Goal: Task Accomplishment & Management: Use online tool/utility

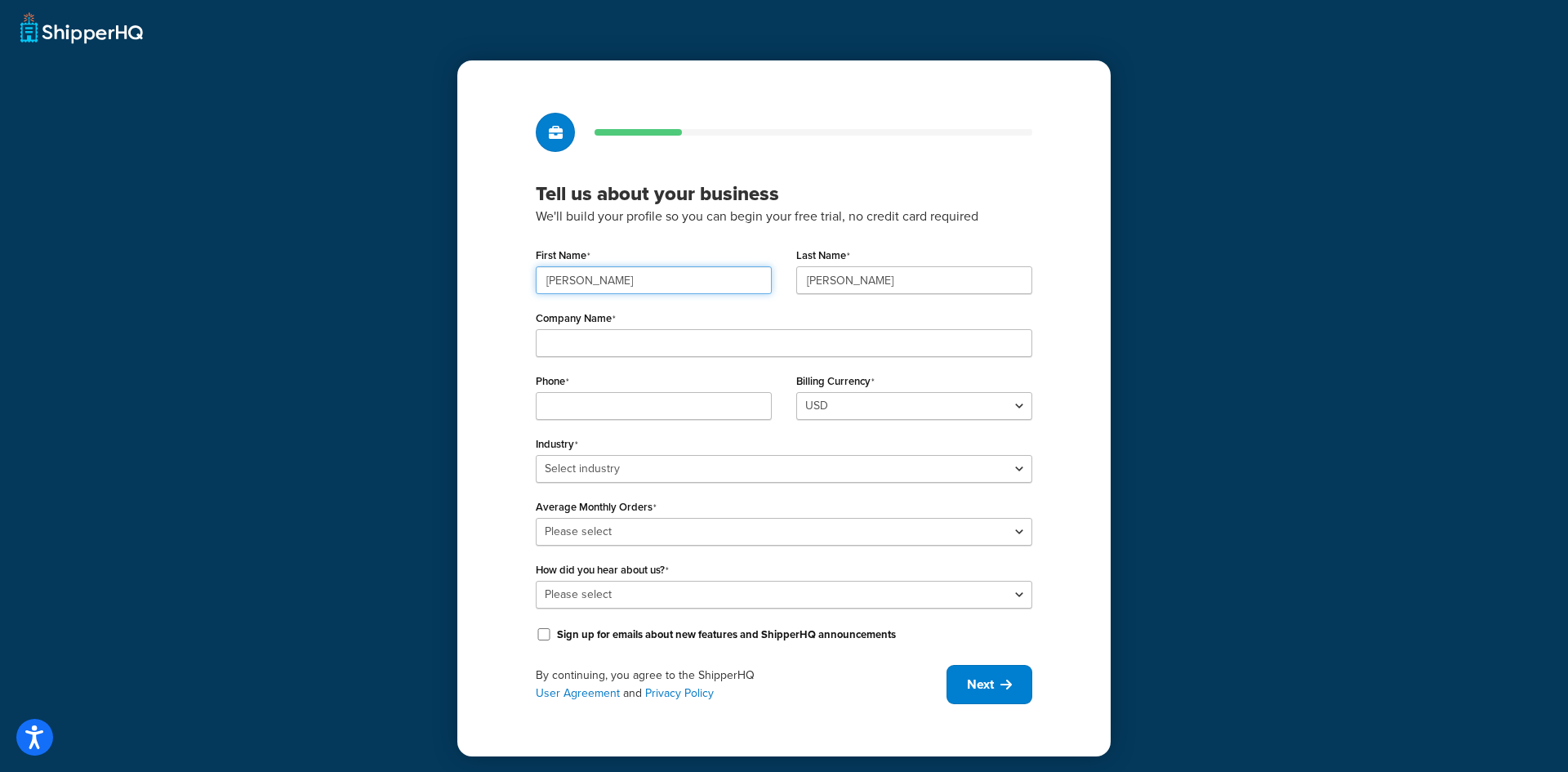
click at [593, 275] on input "Stephen" at bounding box center [653, 279] width 236 height 28
click at [435, 332] on div "Tell us about your business We'll build your profile so you can begin your free…" at bounding box center [784, 386] width 1568 height 772
click at [617, 347] on input "Company Name" at bounding box center [784, 342] width 497 height 28
type input "Northern Devs"
type input "5192420112"
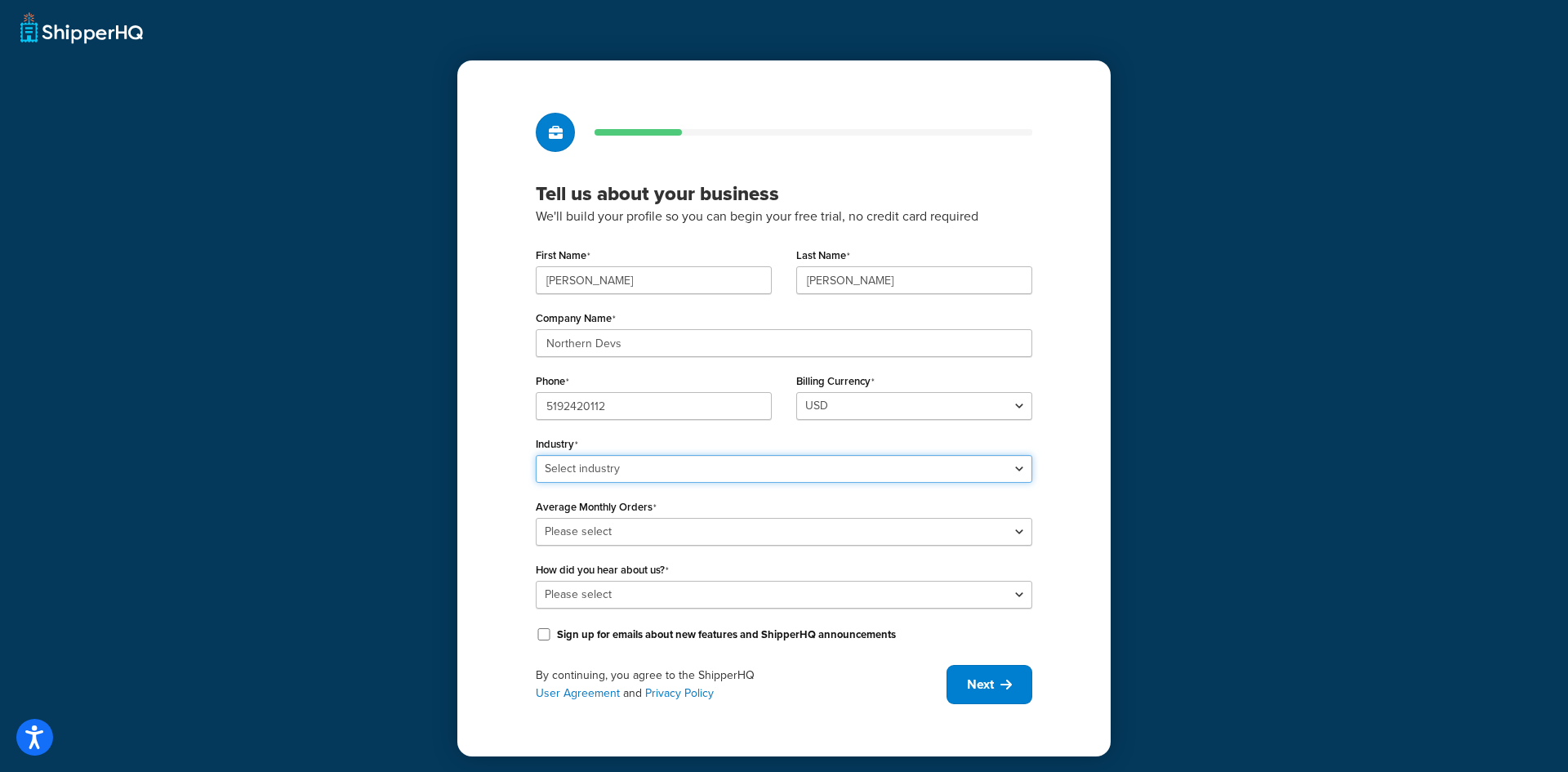
click at [639, 475] on select "Select industry Automotive Adult Agriculture Alcohol, Tobacco & CBD Arts & Craf…" at bounding box center [784, 468] width 497 height 28
select select "2"
click at [536, 455] on select "Select industry Automotive Adult Agriculture Alcohol, Tobacco & CBD Arts & Craf…" at bounding box center [784, 468] width 497 height 28
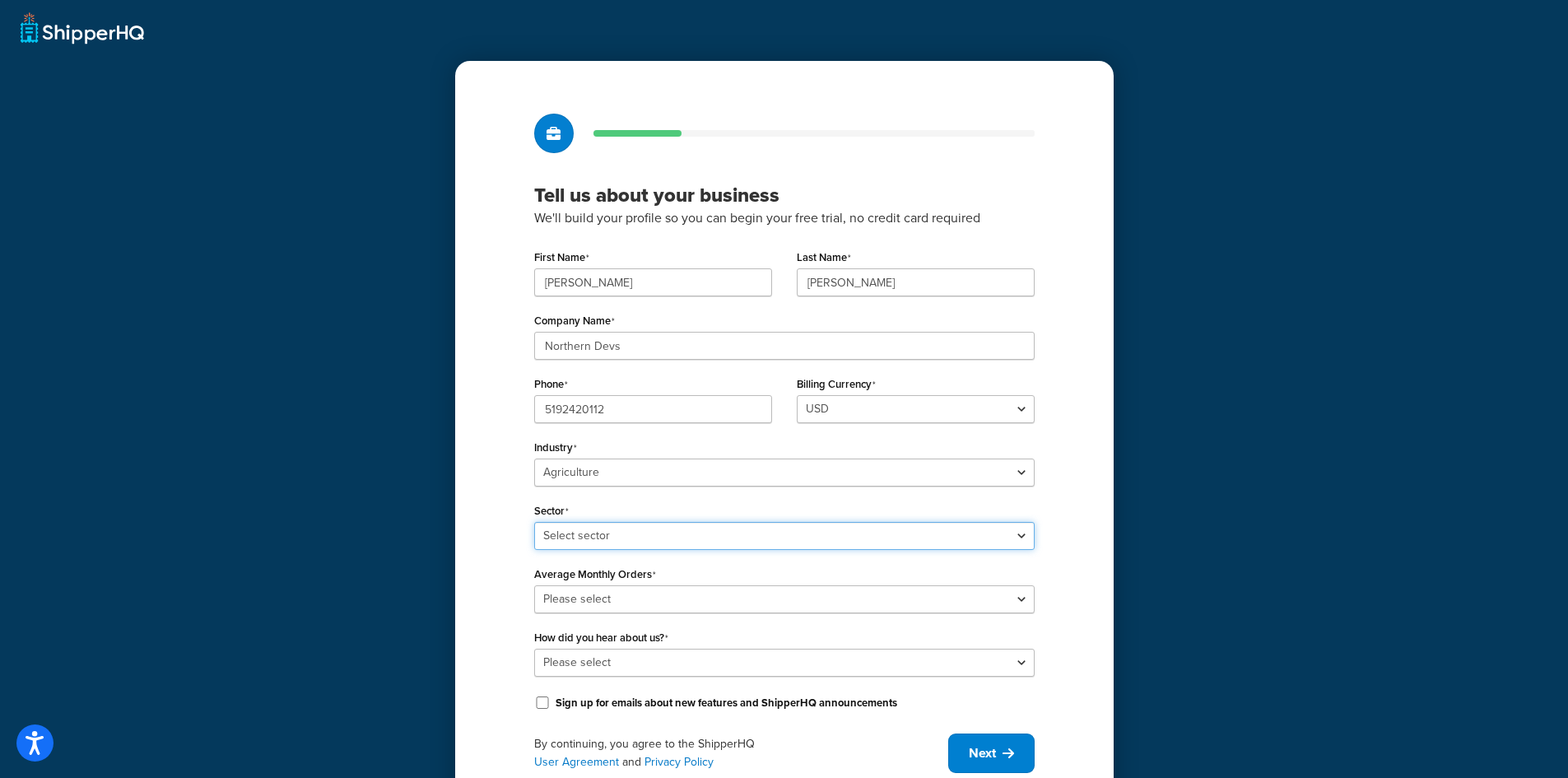
click at [652, 527] on select "Select sector Agriculture Equipment & Supplies Hydroponics" at bounding box center [785, 535] width 501 height 28
select select "1"
click at [535, 522] on select "Select sector Agriculture Equipment & Supplies Hydroponics" at bounding box center [785, 535] width 501 height 28
click at [348, 521] on div "Tell us about your business We'll build your profile so you can begin your free…" at bounding box center [784, 413] width 1568 height 825
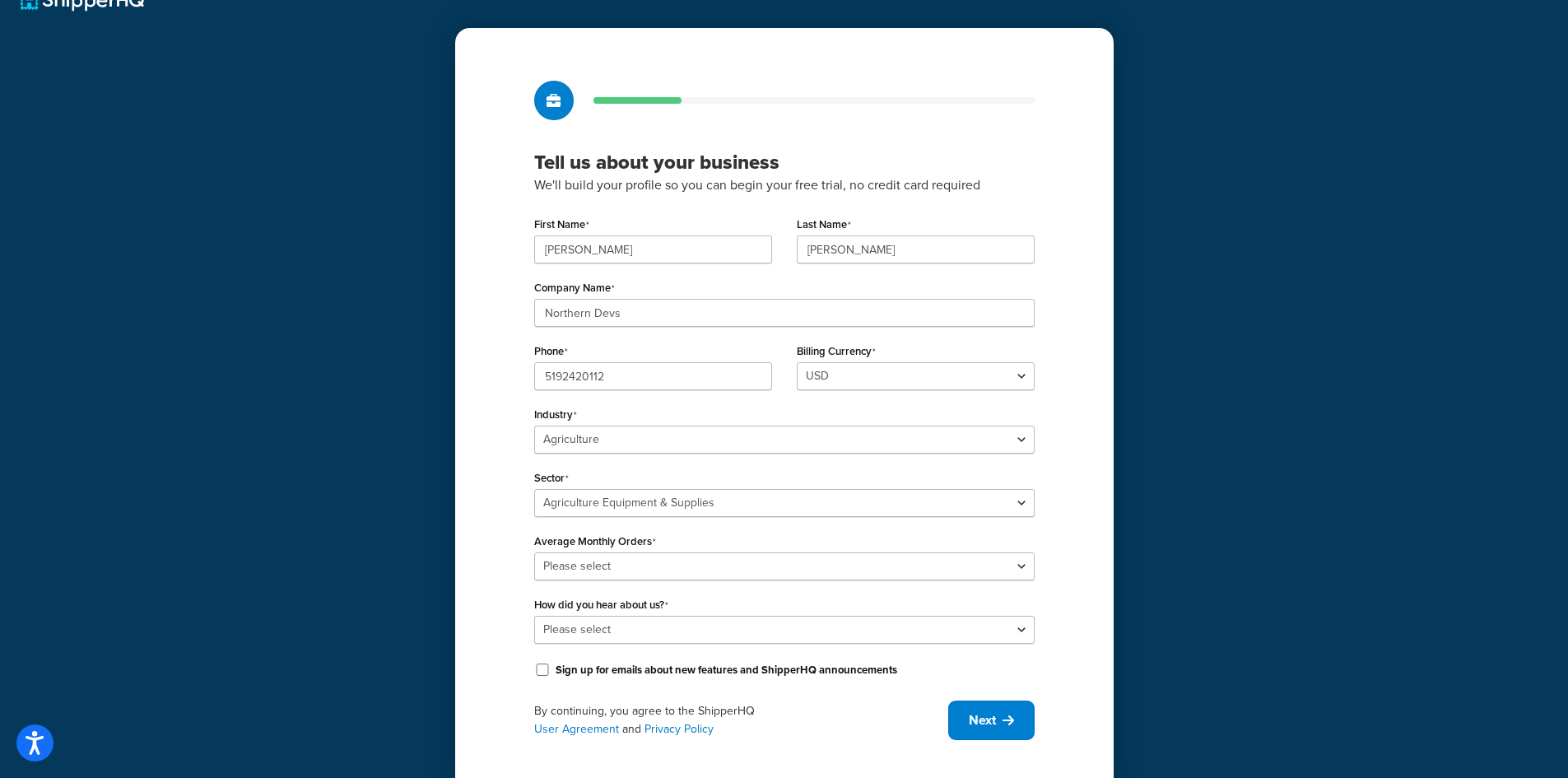
scroll to position [64, 0]
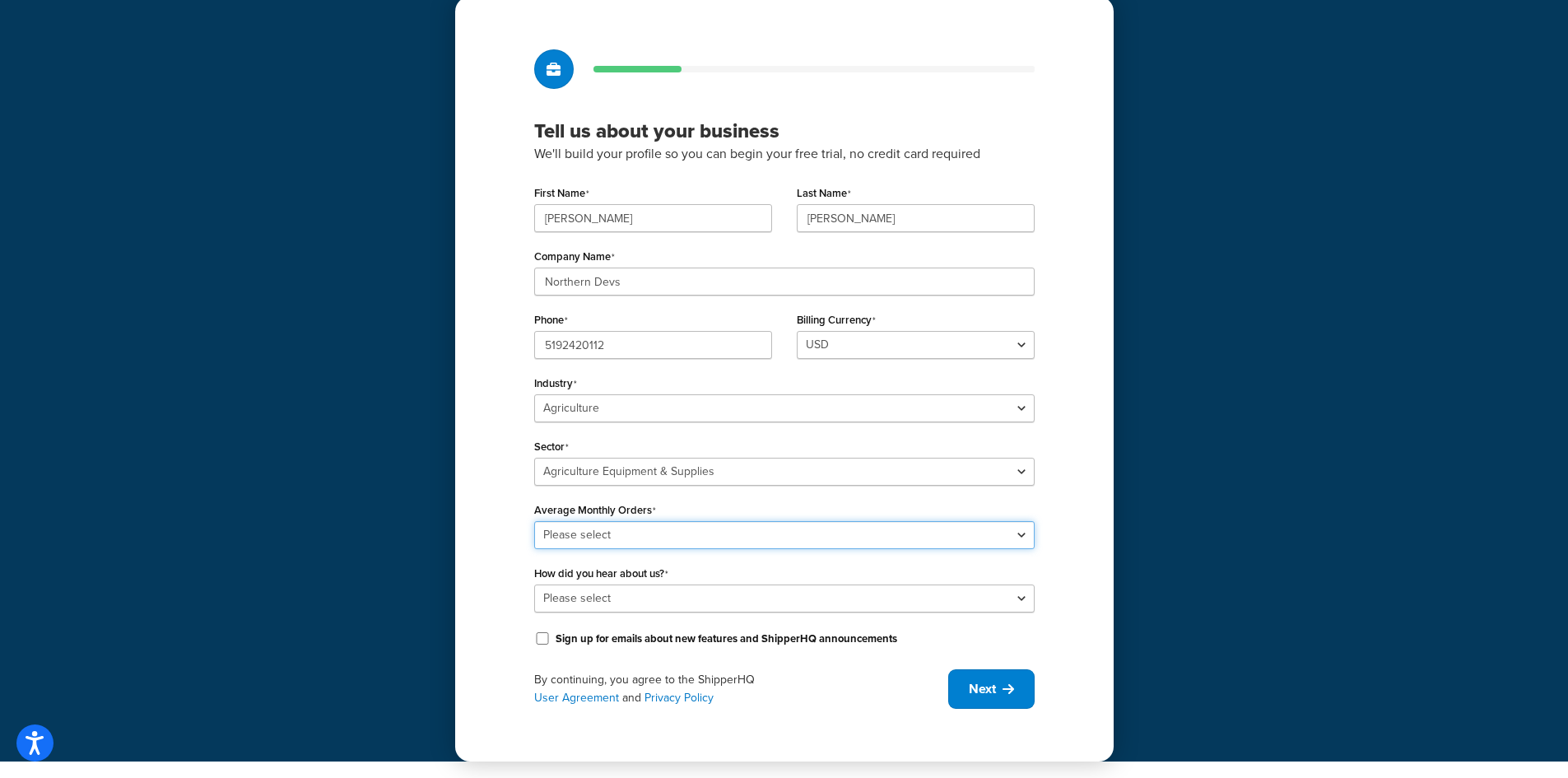
click at [545, 531] on select "Please select 0-500 501-1,000 1,001-10,000 10,001-20,000 Over 20,000" at bounding box center [785, 534] width 501 height 28
select select "1"
click at [535, 521] on select "Please select 0-500 501-1,000 1,001-10,000 10,001-20,000 Over 20,000" at bounding box center [785, 534] width 501 height 28
click at [585, 600] on select "Please select Online Search App Store or Marketplace Listing Referred by Agency…" at bounding box center [785, 598] width 501 height 28
select select "1"
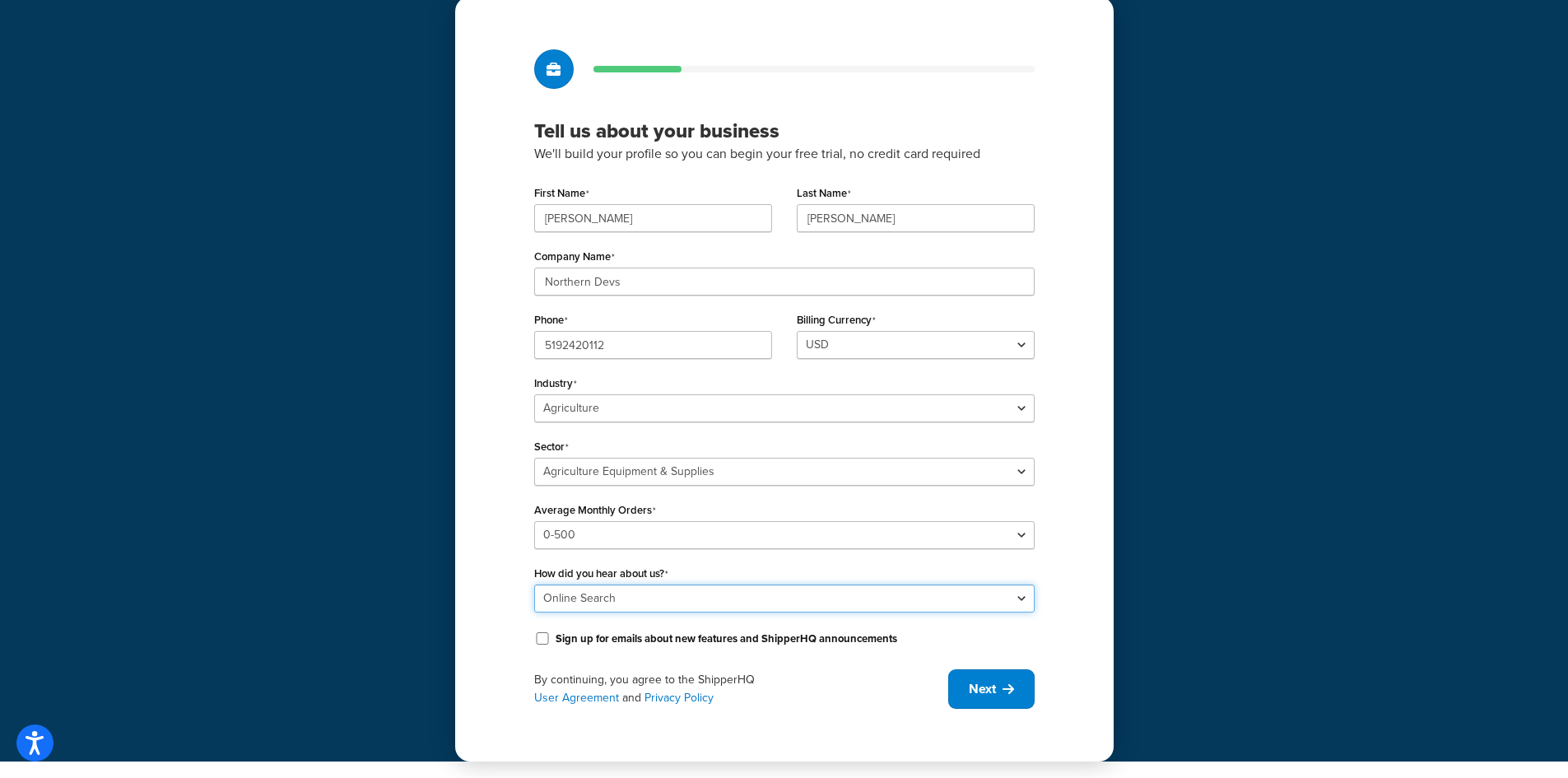
click at [535, 584] on select "Please select Online Search App Store or Marketplace Listing Referred by Agency…" at bounding box center [785, 598] width 501 height 28
click at [973, 702] on button "Next" at bounding box center [991, 688] width 86 height 40
click at [363, 481] on div "Tell us about your business We'll build your profile so you can begin your free…" at bounding box center [784, 348] width 1568 height 825
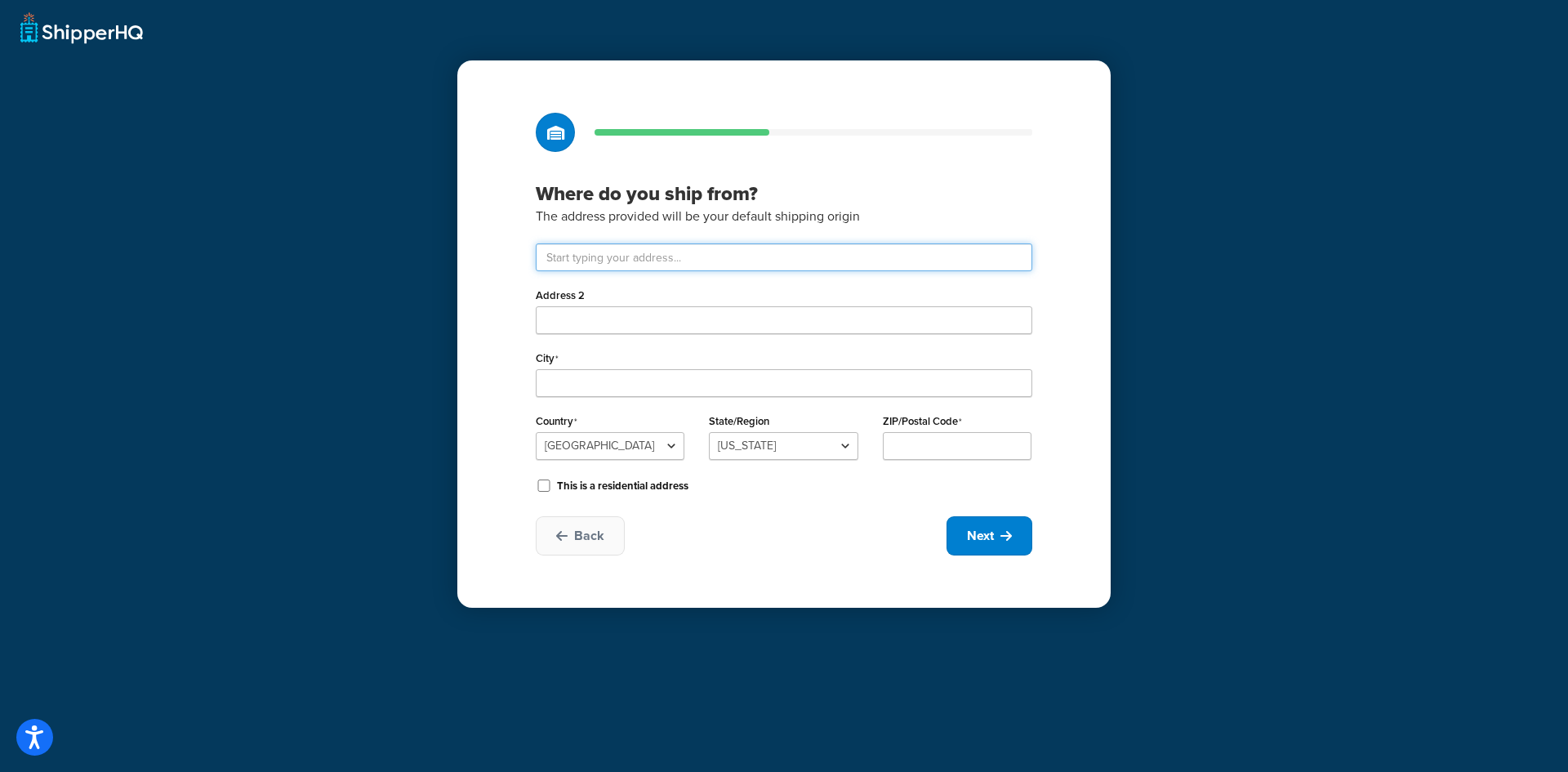
click at [572, 269] on input "text" at bounding box center [784, 257] width 497 height 28
click at [165, 608] on div "Where do you ship from? The address provided will be your default shipping orig…" at bounding box center [784, 386] width 1568 height 772
click at [673, 253] on input "text" at bounding box center [784, 257] width 497 height 28
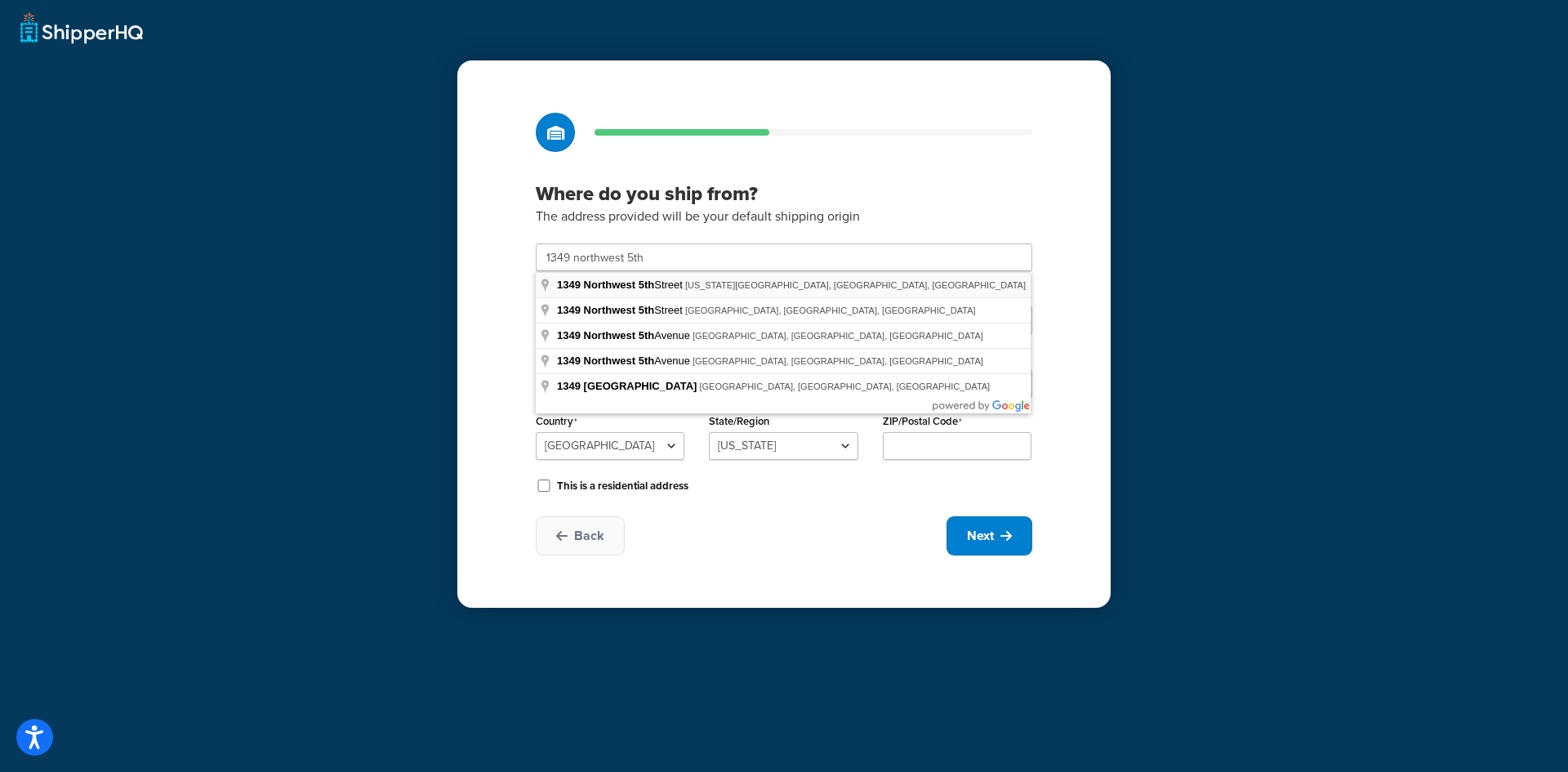
type input "1349 NW 5th St"
type input "Oklahoma City"
select select "36"
type input "73106"
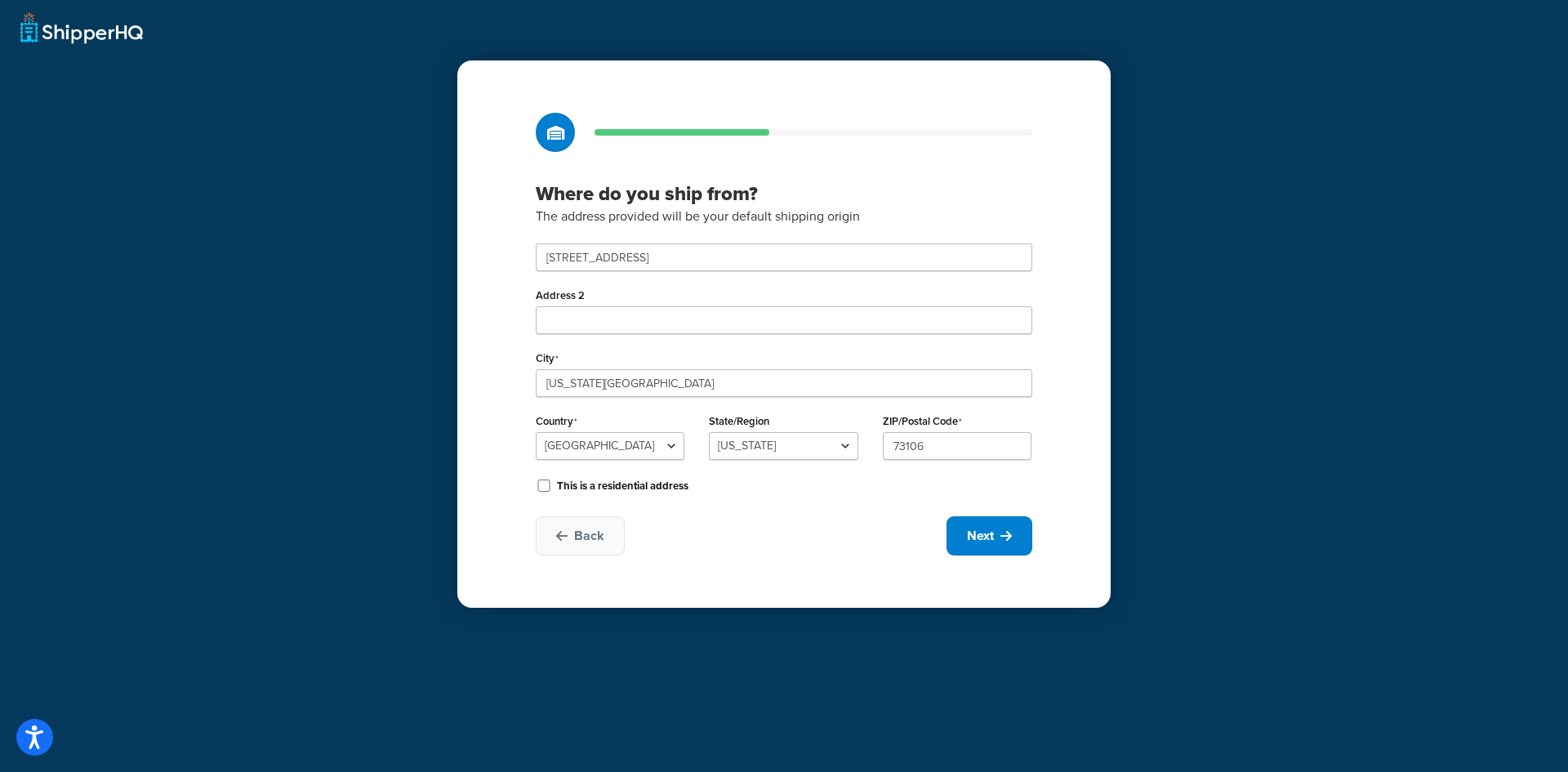
click at [367, 301] on div "Where do you ship from? The address provided will be your default shipping orig…" at bounding box center [784, 386] width 1568 height 772
click at [970, 522] on button "Next" at bounding box center [990, 535] width 86 height 39
select select "1"
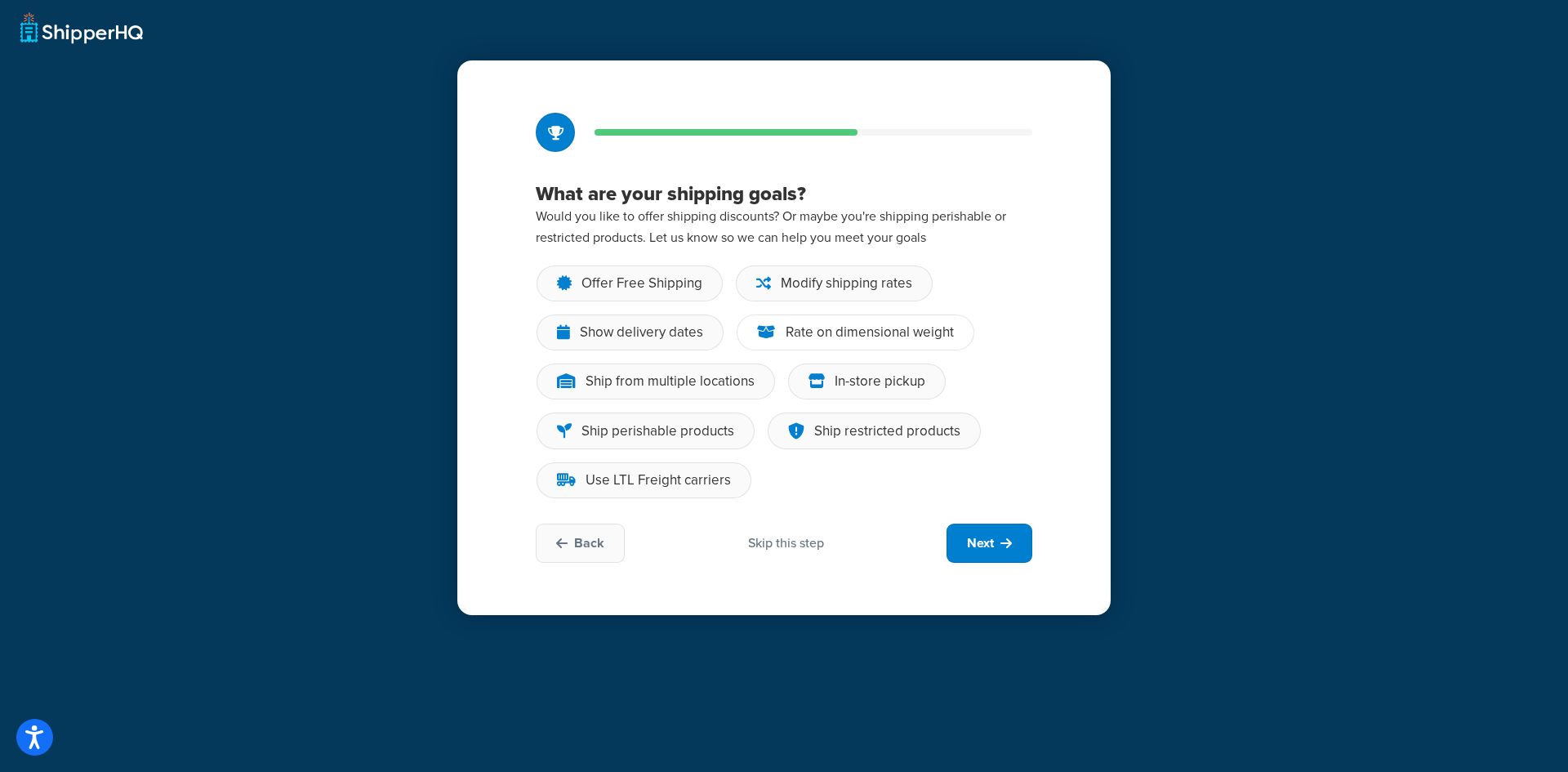
click at [798, 331] on div "Rate on dimensional weight" at bounding box center [870, 331] width 168 height 16
click at [0, 0] on input "Rate on dimensional weight" at bounding box center [0, 0] width 0 height 0
click at [651, 351] on label "Show delivery dates" at bounding box center [630, 332] width 189 height 38
click at [0, 0] on input "Show delivery dates" at bounding box center [0, 0] width 0 height 0
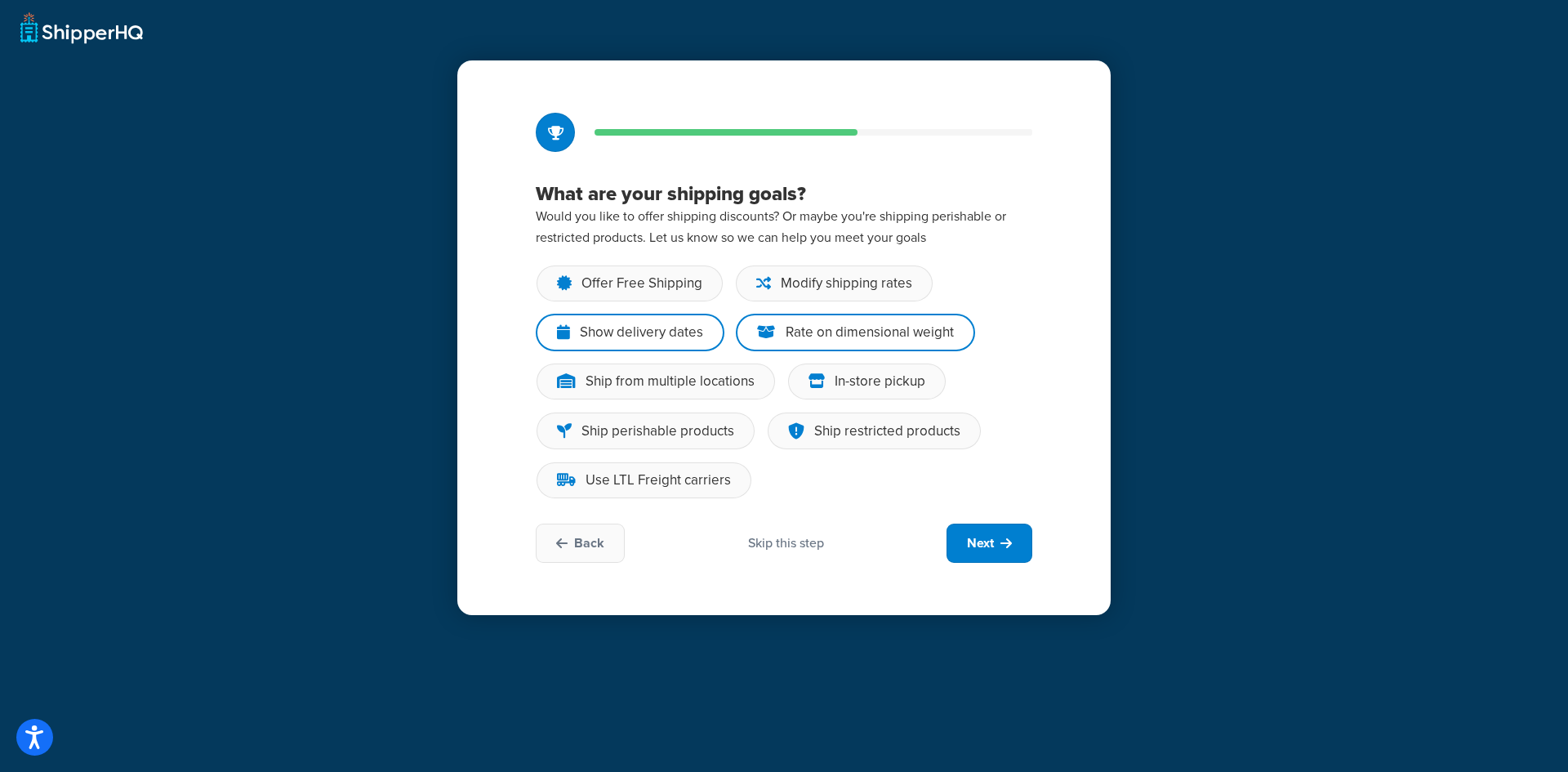
click at [656, 344] on div "Show delivery dates" at bounding box center [630, 332] width 189 height 38
click at [0, 0] on input "Show delivery dates" at bounding box center [0, 0] width 0 height 0
click at [661, 336] on div "Show delivery dates" at bounding box center [641, 331] width 123 height 16
click at [0, 0] on input "Show delivery dates" at bounding box center [0, 0] width 0 height 0
click at [936, 370] on div "In-store pickup" at bounding box center [867, 381] width 158 height 36
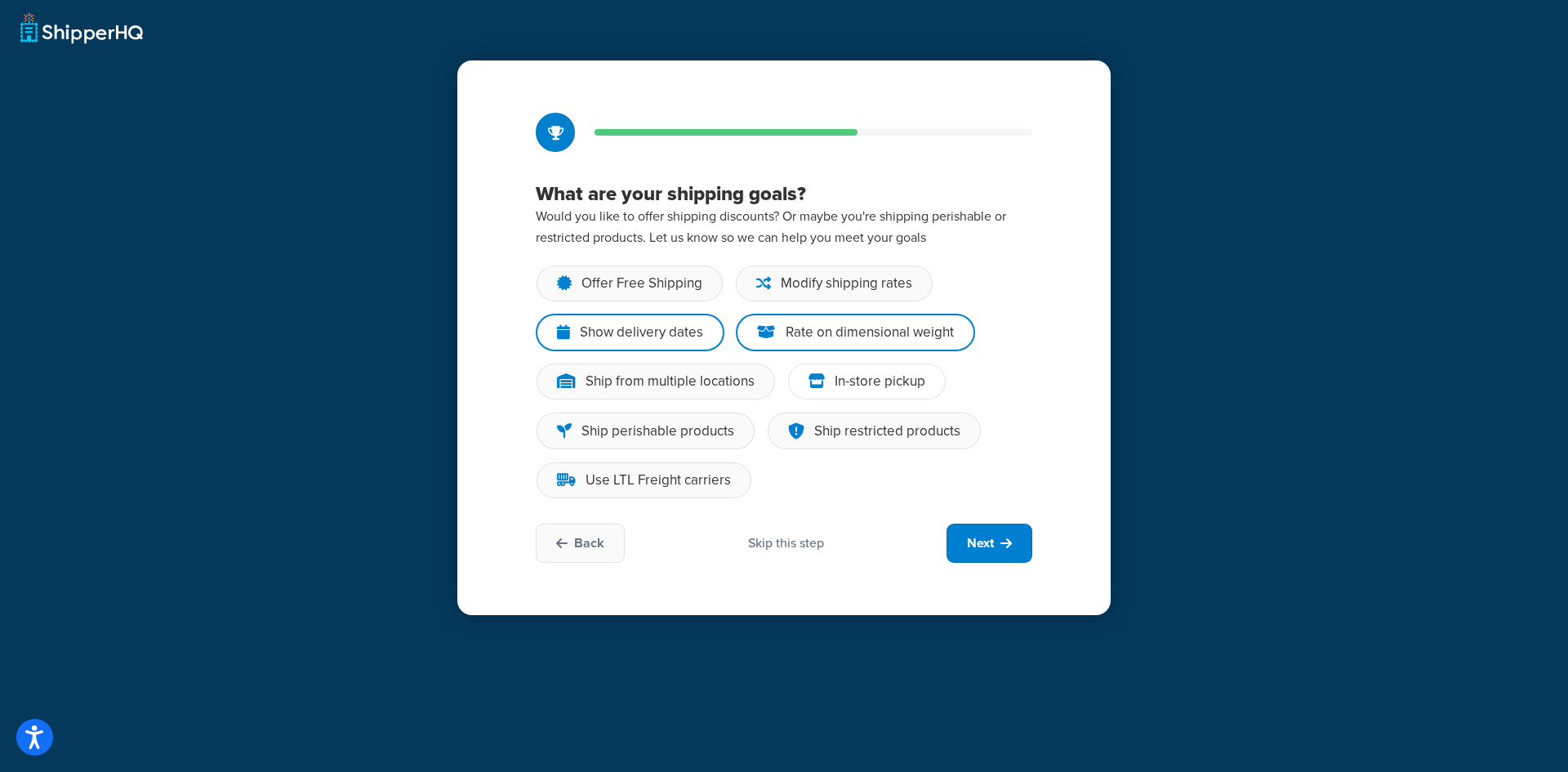
click at [0, 0] on input "In-store pickup" at bounding box center [0, 0] width 0 height 0
click at [701, 491] on div "Use LTL Freight carriers" at bounding box center [644, 480] width 215 height 36
click at [0, 0] on input "Use LTL Freight carriers" at bounding box center [0, 0] width 0 height 0
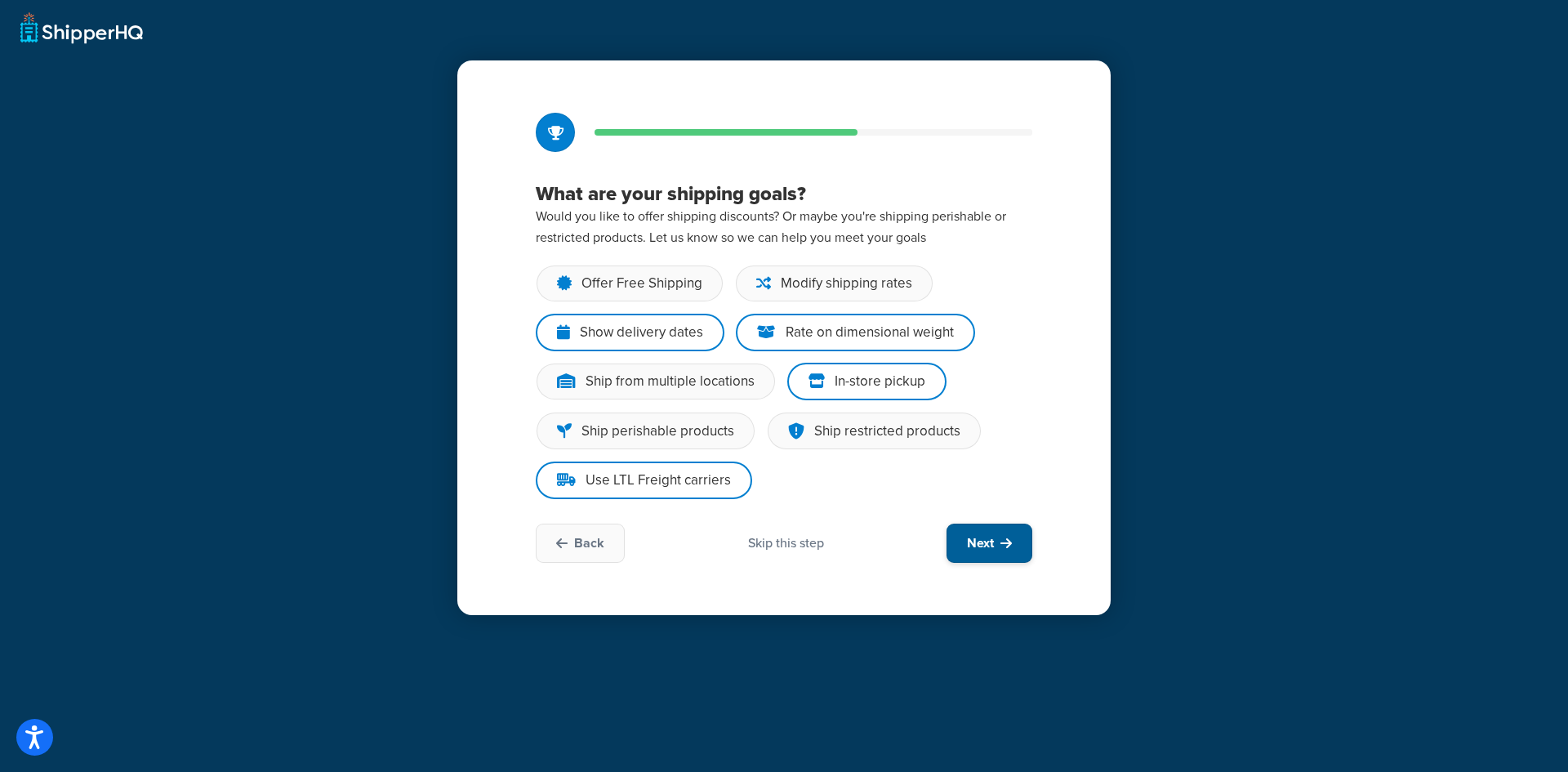
click at [991, 545] on span "Next" at bounding box center [980, 542] width 27 height 18
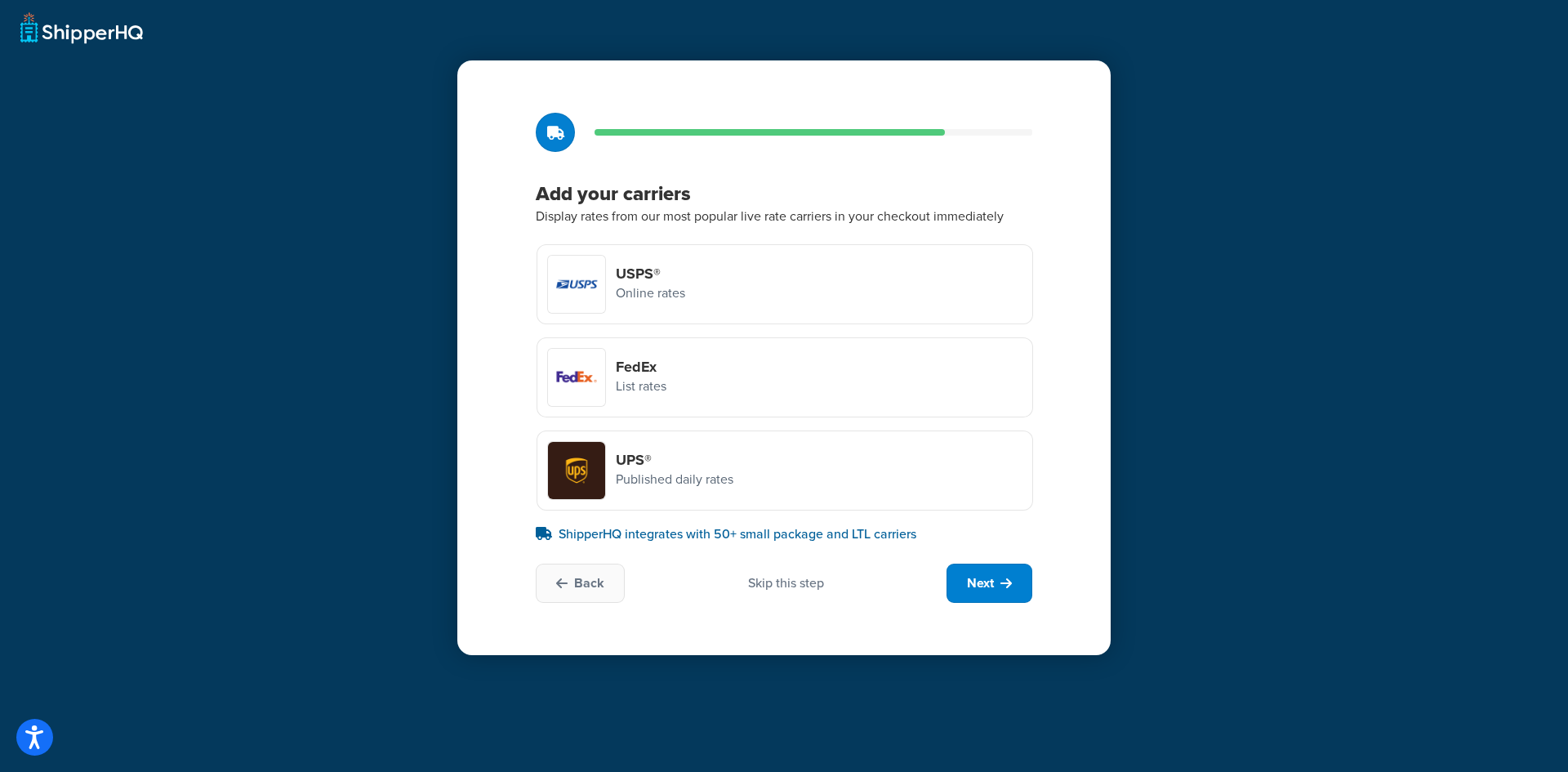
click at [790, 587] on div "Skip this step" at bounding box center [786, 582] width 76 height 18
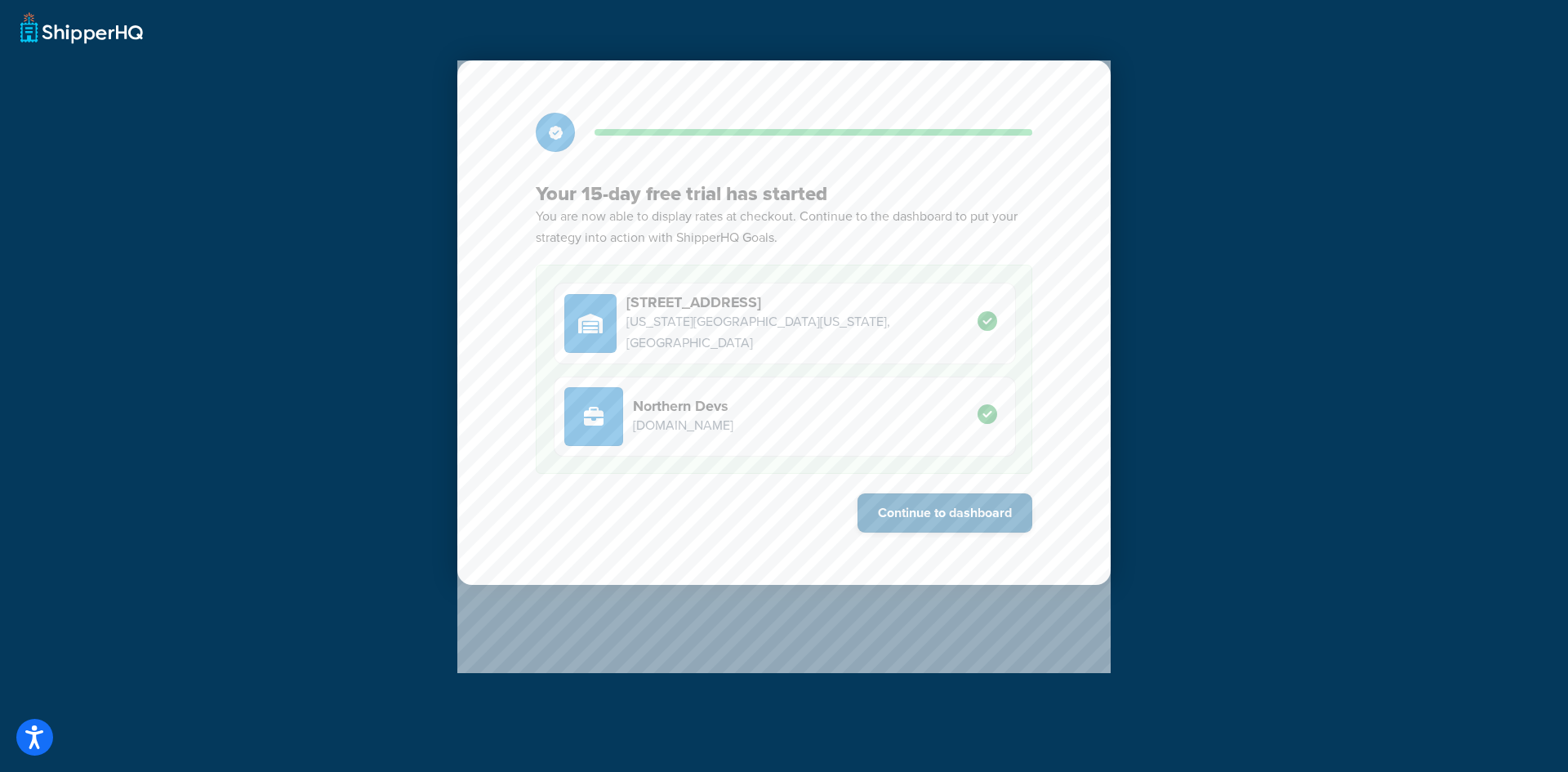
click at [865, 510] on button "Continue to dashboard" at bounding box center [945, 513] width 175 height 39
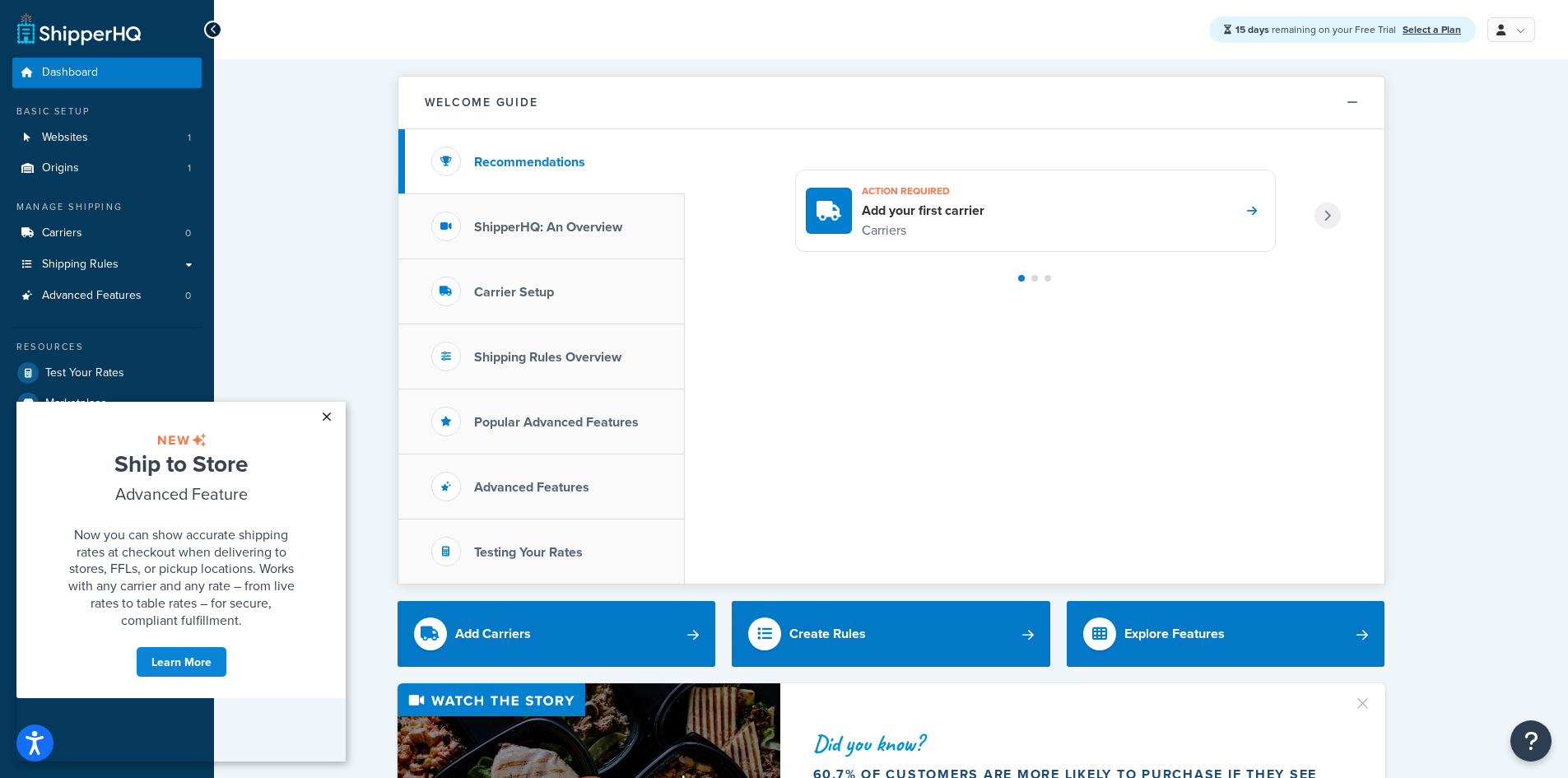
click at [326, 408] on link "×" at bounding box center [326, 416] width 29 height 30
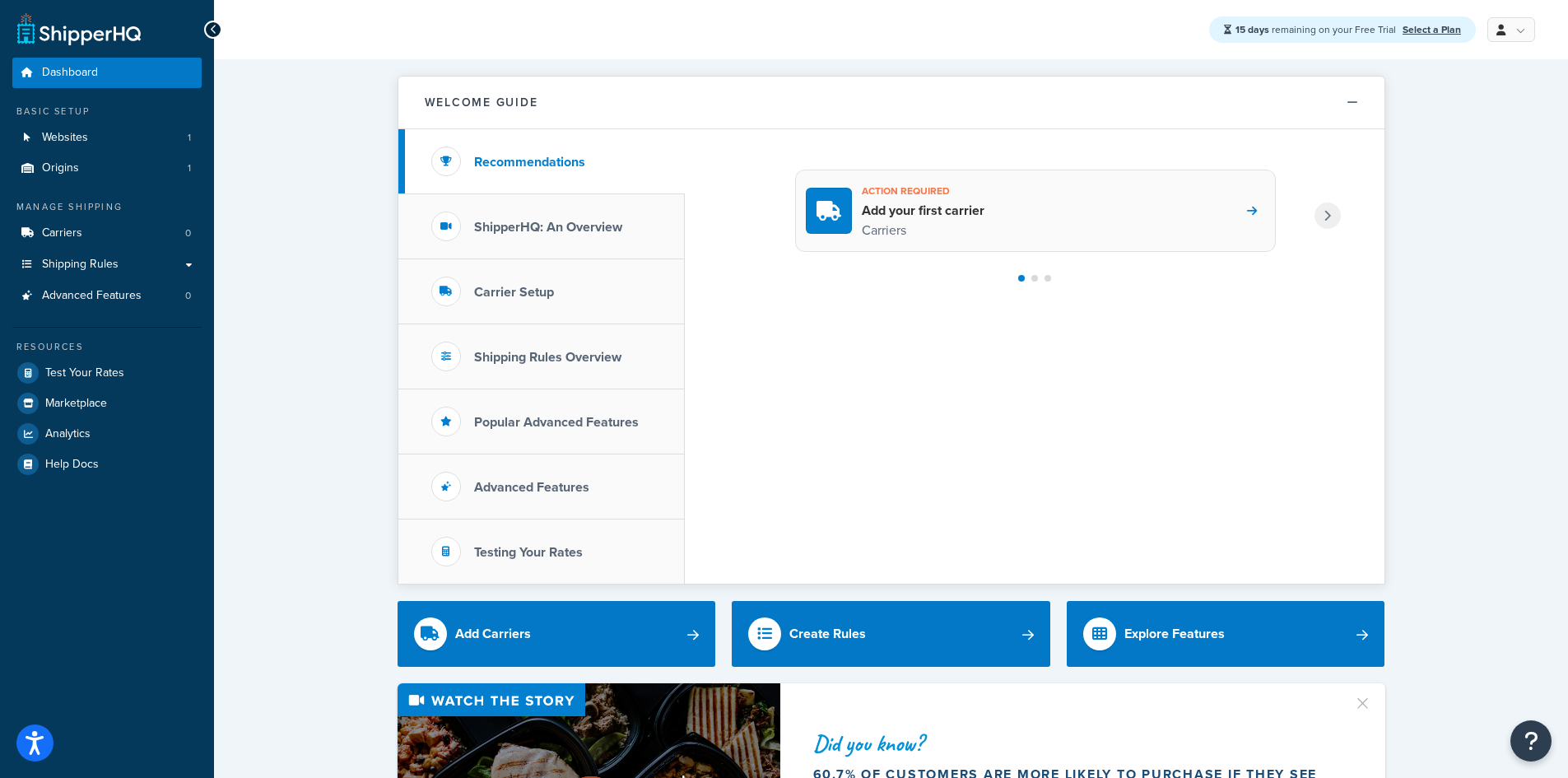
click at [1039, 215] on div "Action required Add your first carrier Carriers" at bounding box center [1035, 210] width 480 height 82
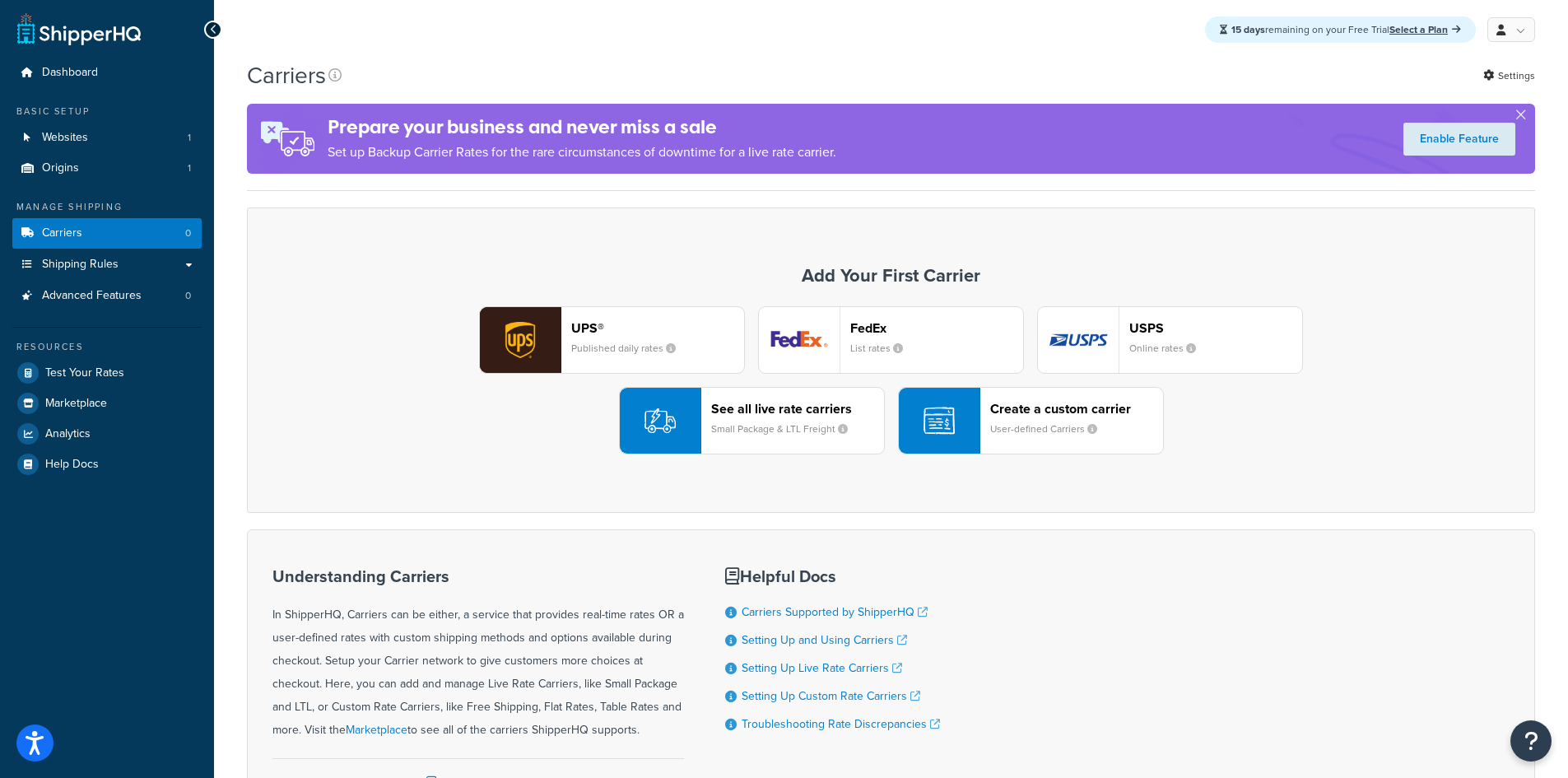
drag, startPoint x: 685, startPoint y: 348, endPoint x: 703, endPoint y: 288, distance: 62.6
click at [703, 288] on div "Add Your First Carrier UPS® Published daily rates FedEx List rates USPS Online …" at bounding box center [891, 359] width 1288 height 305
click at [752, 414] on header "See all live rate carriers" at bounding box center [798, 408] width 173 height 15
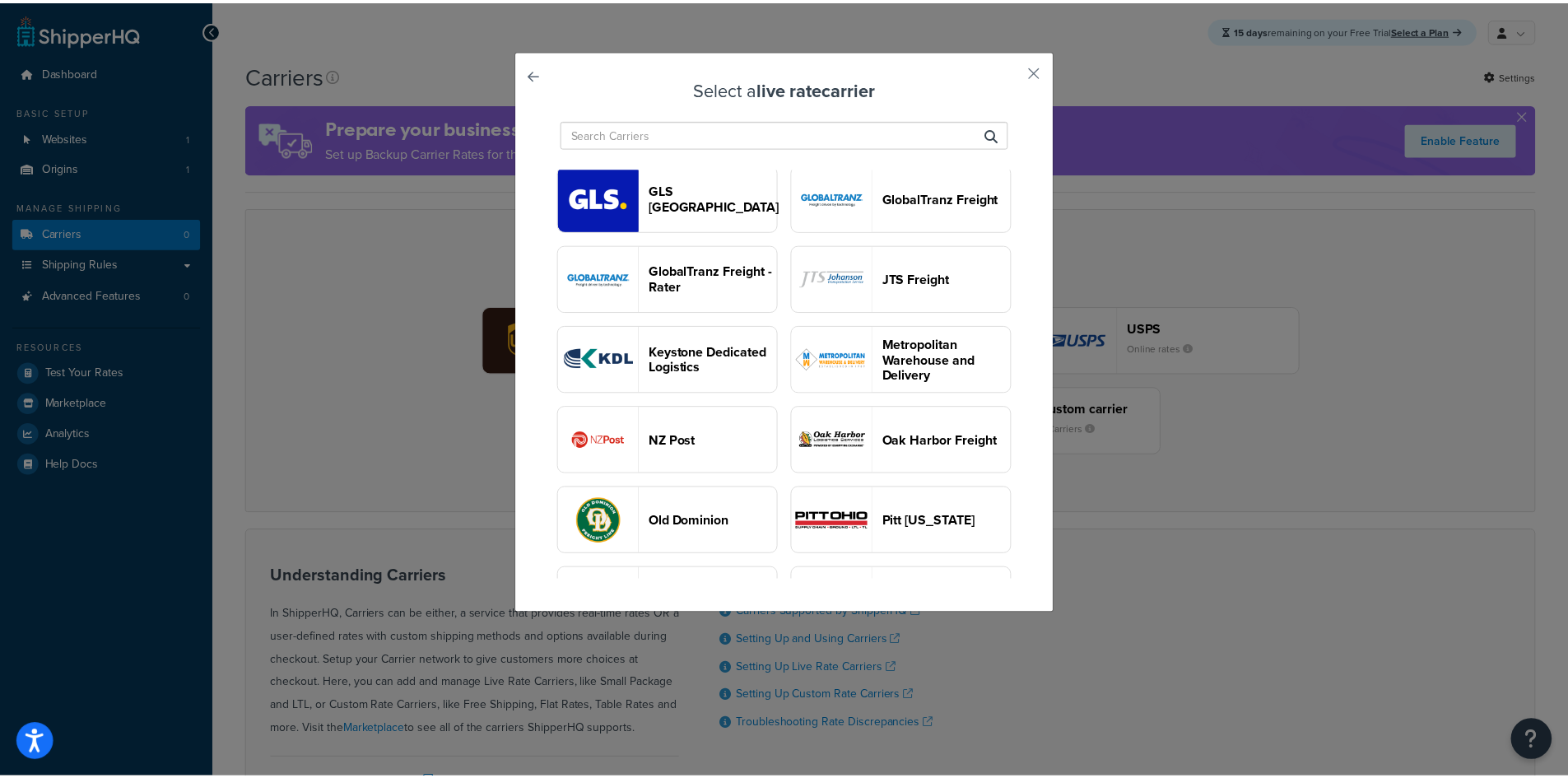
scroll to position [1152, 0]
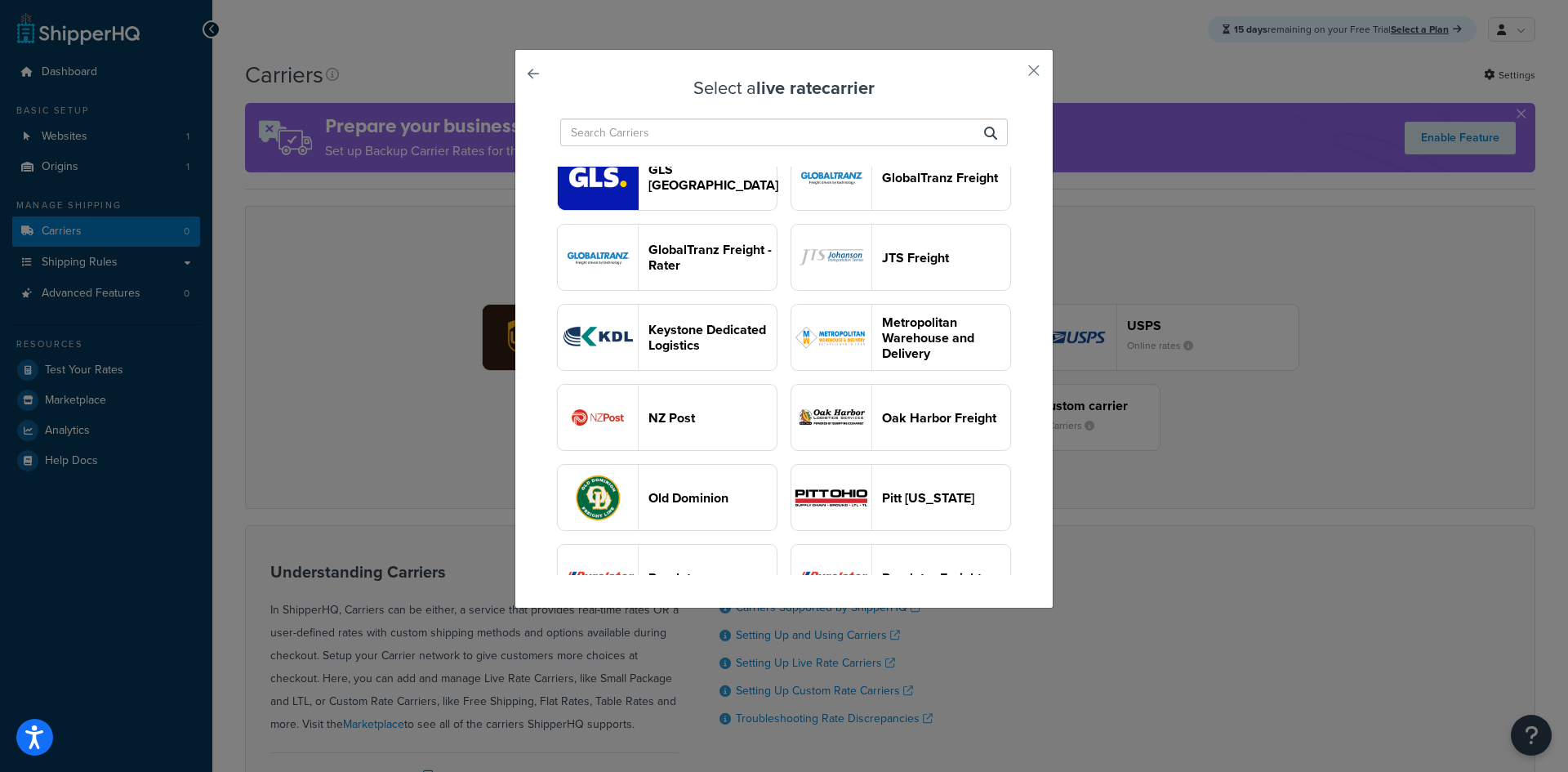
click at [1187, 225] on div "Select a live rate carrier UPS® FedEx® Kuehne+Nagel LTL+ USPS DHL Express® FedE…" at bounding box center [784, 386] width 1568 height 772
click at [1012, 75] on button "button" at bounding box center [1010, 76] width 4 height 4
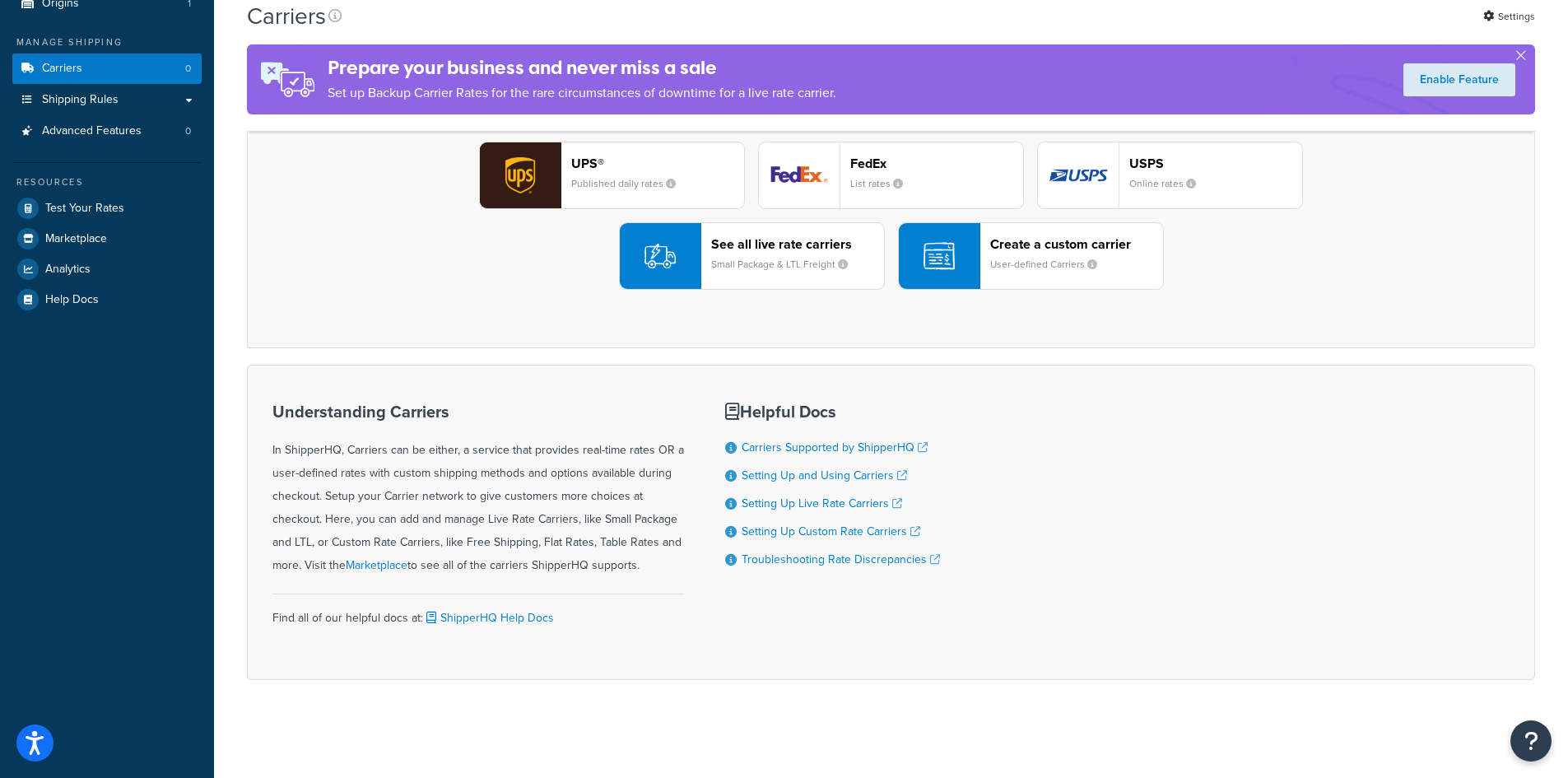
scroll to position [166, 0]
click at [1111, 272] on div "Create a custom carrier User-defined Carriers" at bounding box center [1077, 255] width 173 height 40
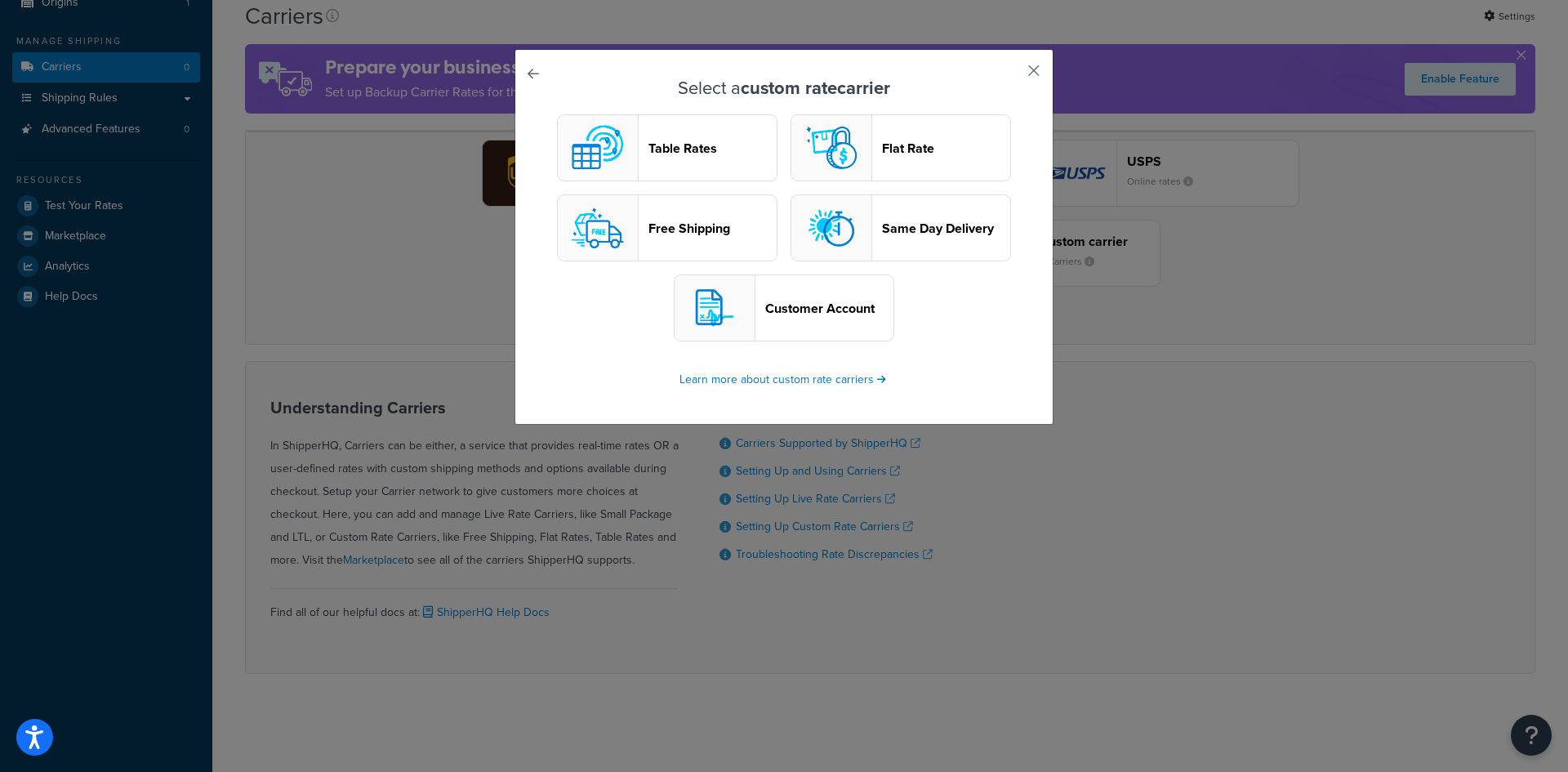
click at [1012, 75] on button "button" at bounding box center [1010, 76] width 4 height 4
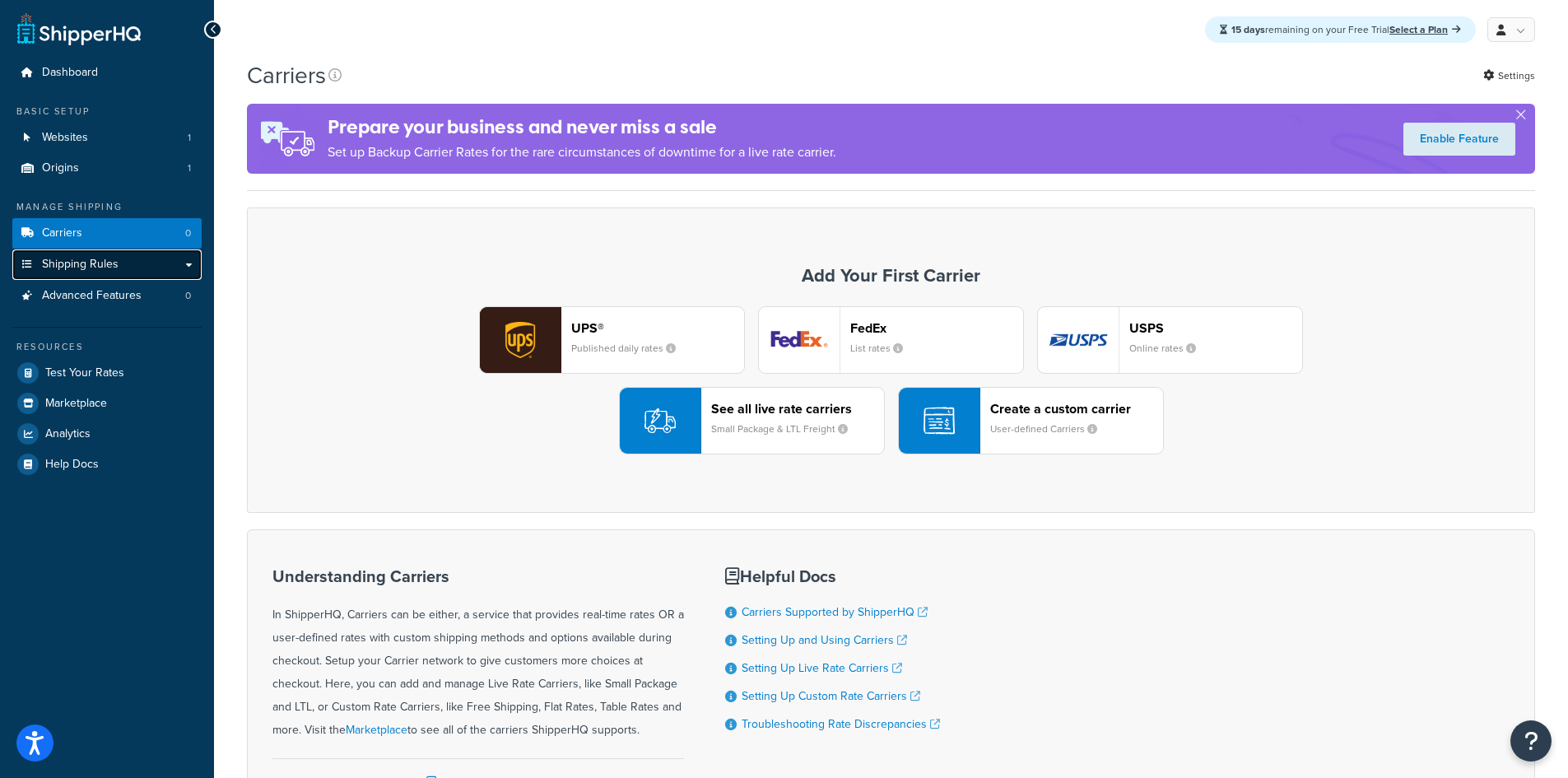
click at [107, 277] on link "Shipping Rules" at bounding box center [107, 265] width 189 height 30
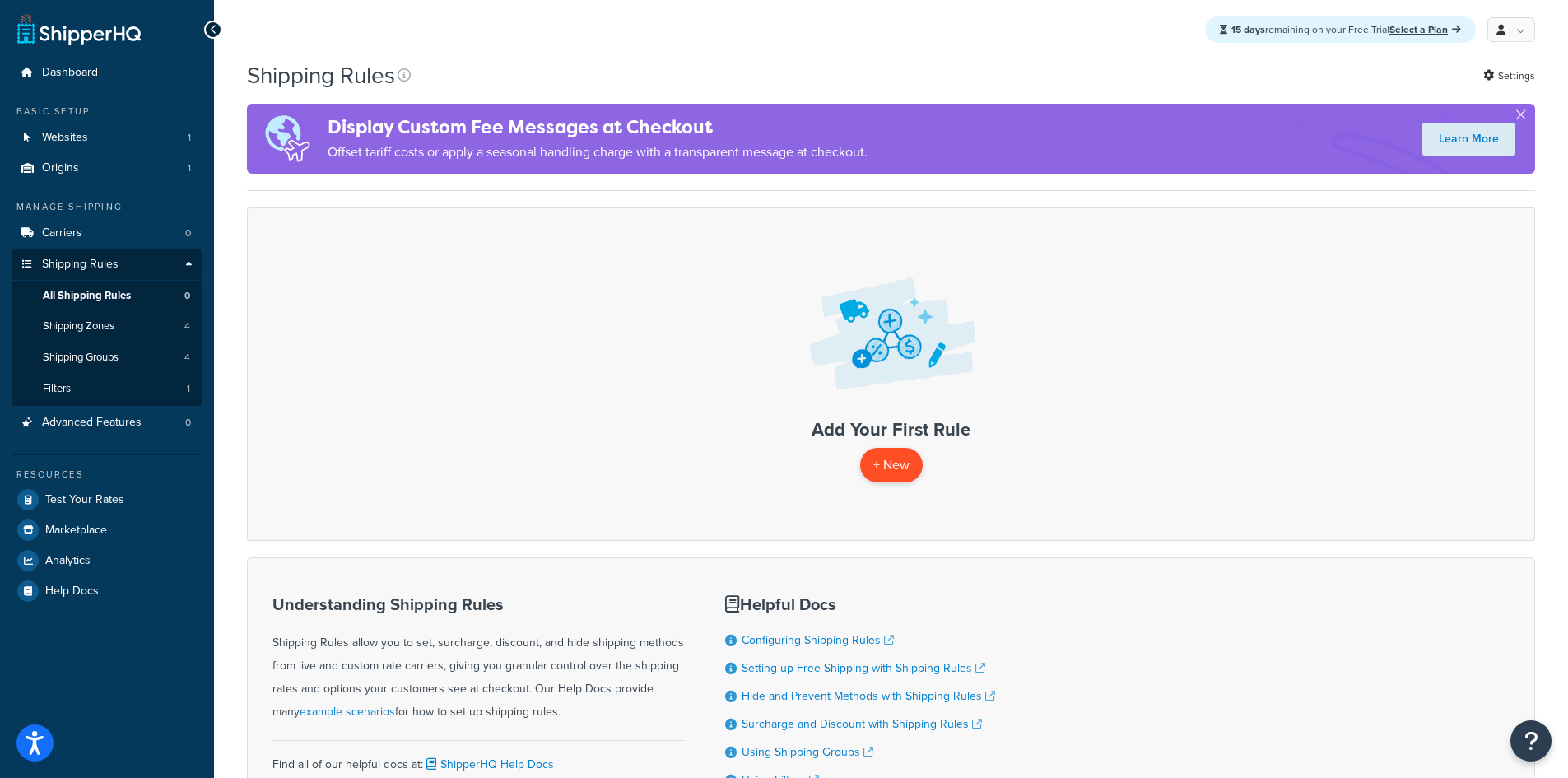
click at [888, 463] on p "+ New" at bounding box center [891, 464] width 63 height 34
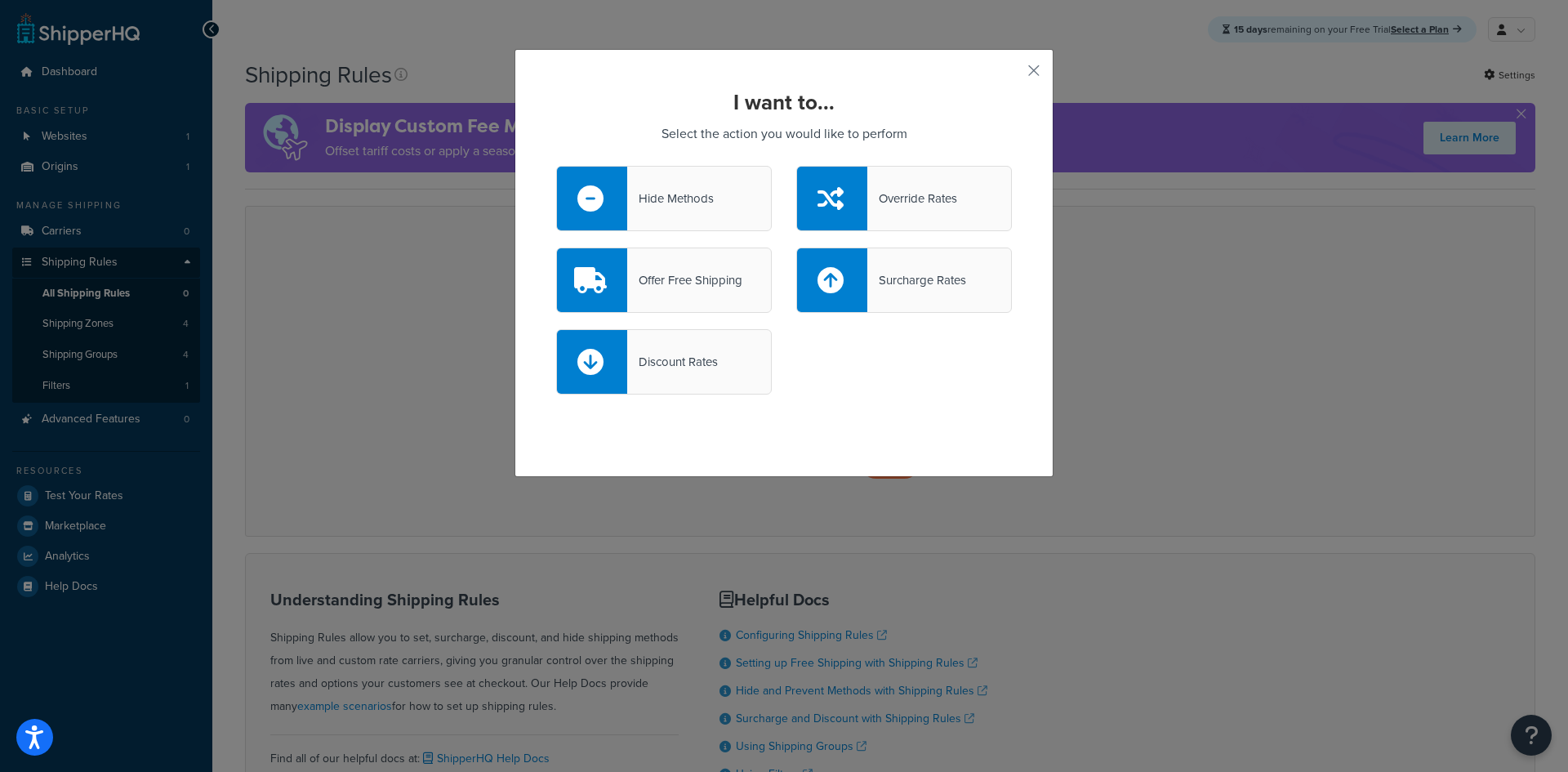
click at [423, 373] on div "I want to... Select the action you would like to perform Hide Methods Override …" at bounding box center [784, 386] width 1568 height 772
click at [1012, 75] on button "button" at bounding box center [1010, 76] width 4 height 4
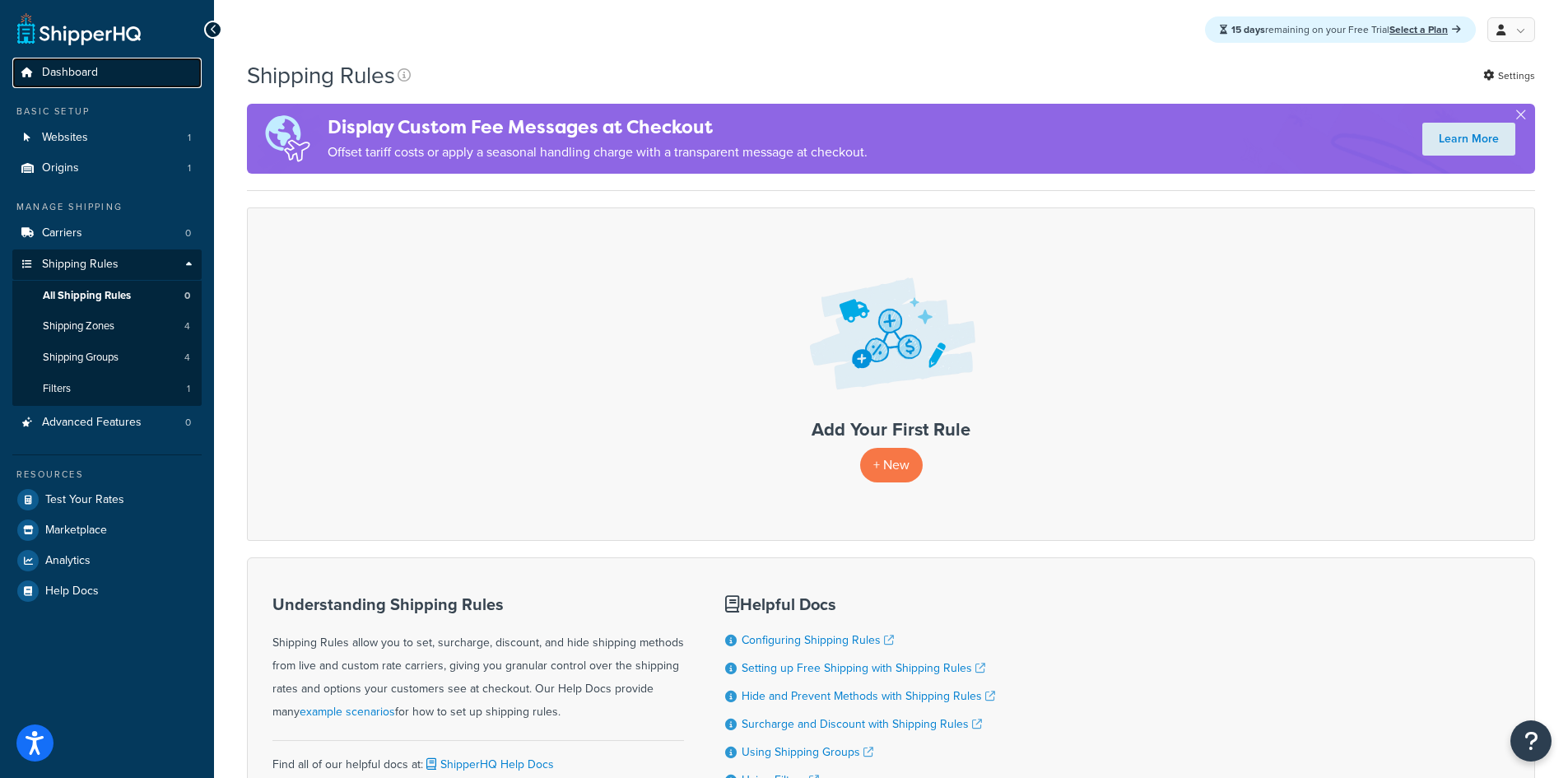
click at [96, 78] on span "Dashboard" at bounding box center [70, 73] width 56 height 14
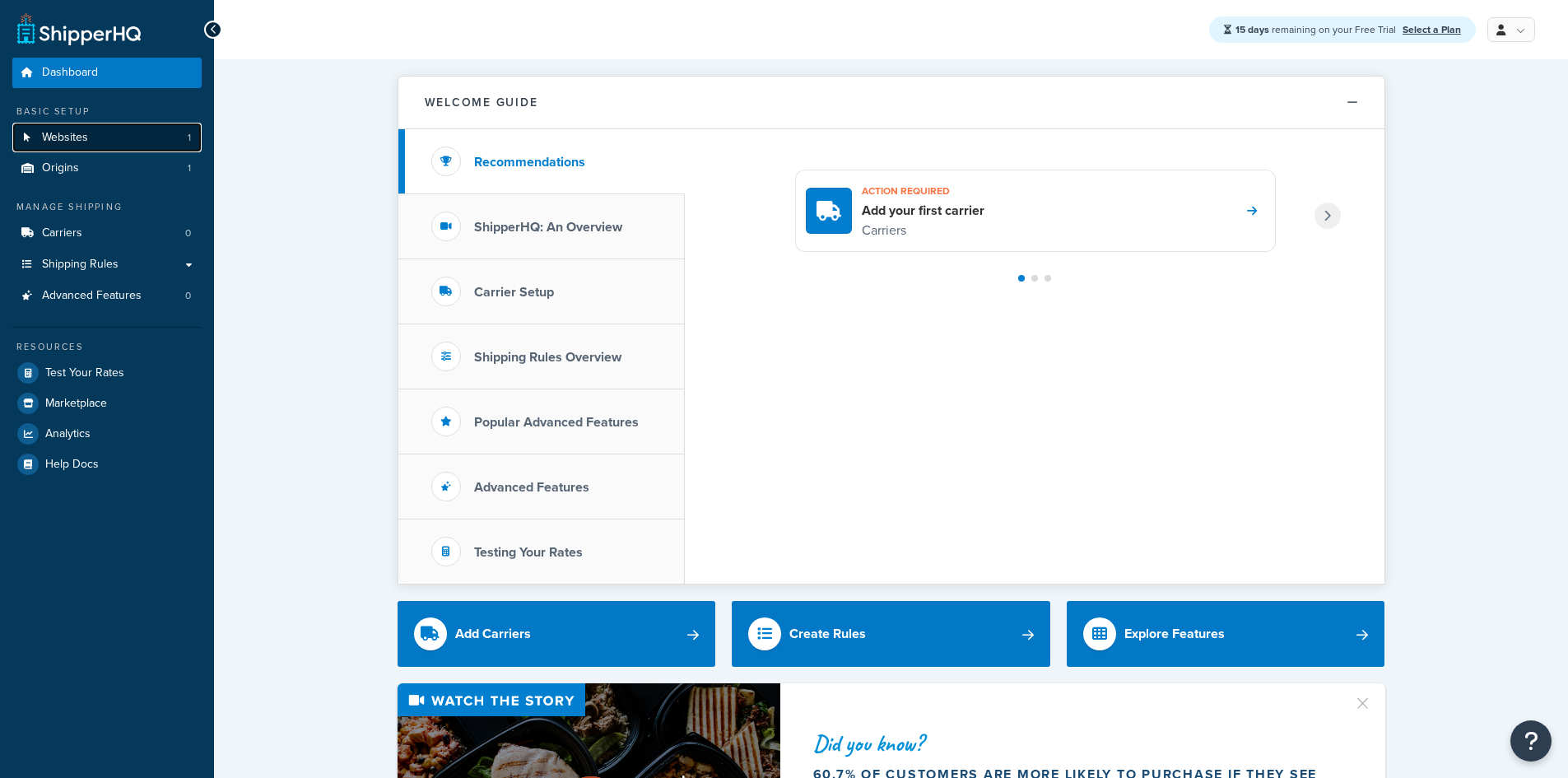
click at [102, 140] on link "Websites 1" at bounding box center [107, 138] width 189 height 30
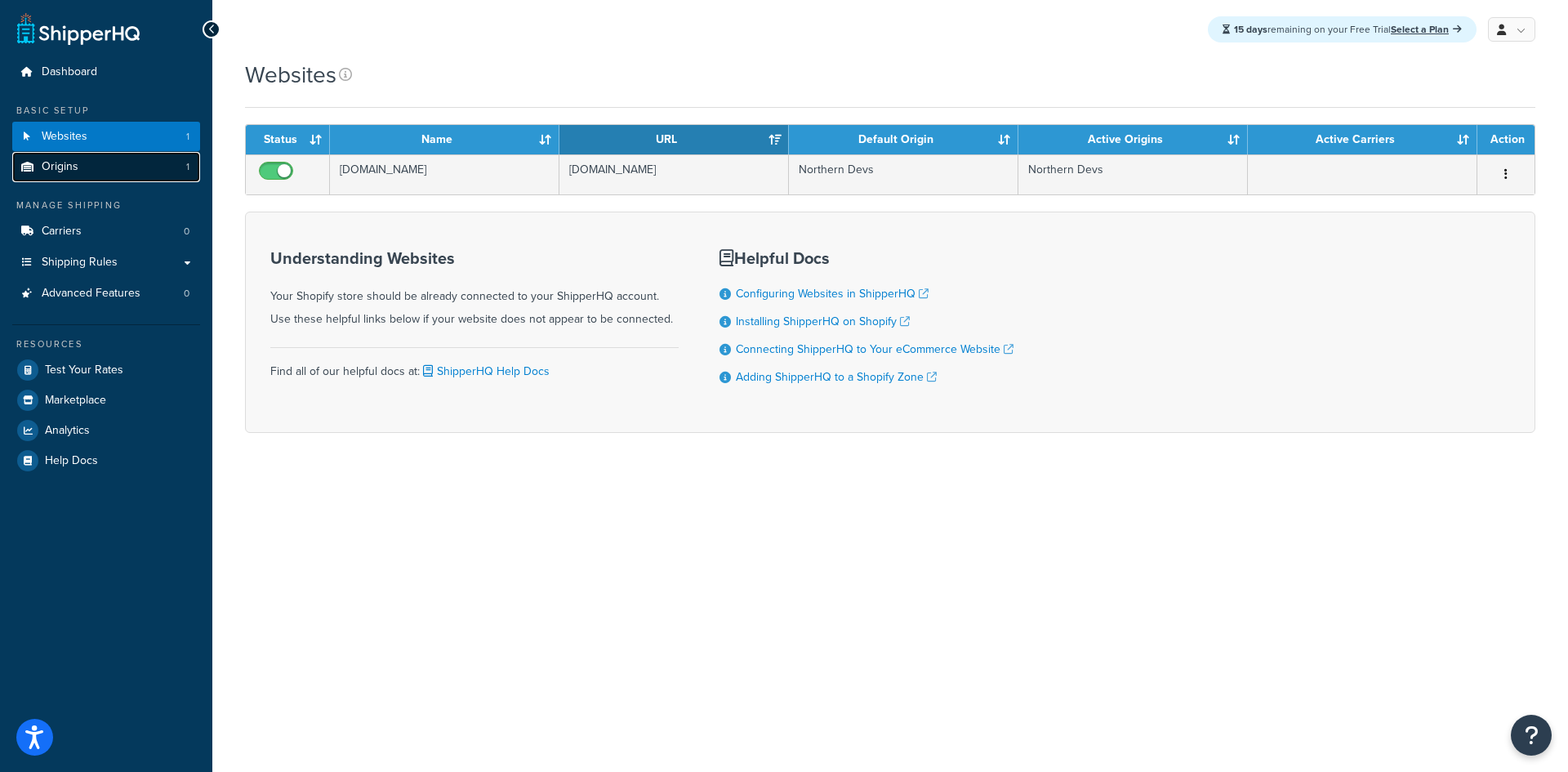
click at [99, 168] on link "Origins 1" at bounding box center [107, 167] width 188 height 30
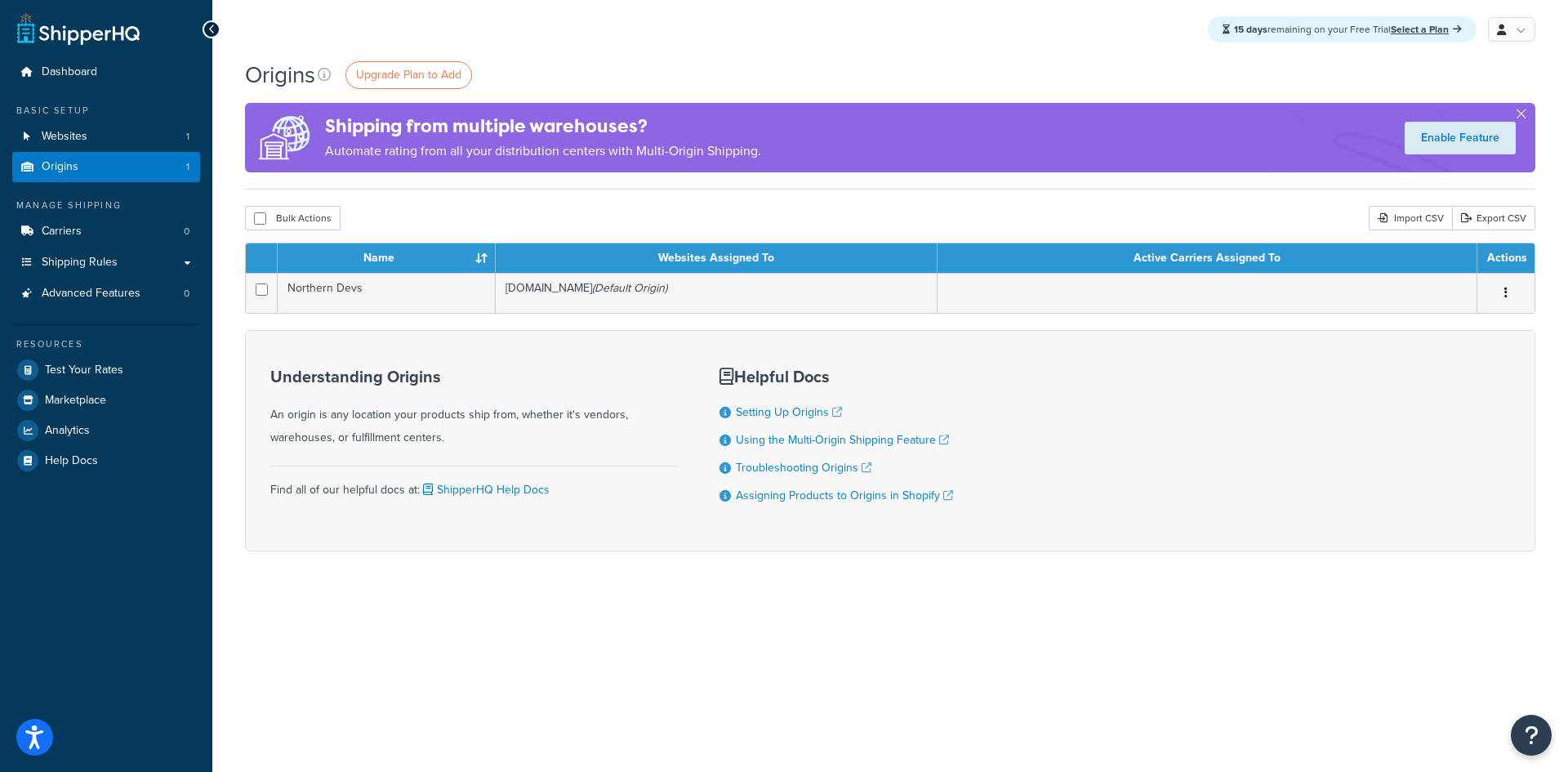
drag, startPoint x: 107, startPoint y: 611, endPoint x: 91, endPoint y: 540, distance: 72.8
click at [107, 608] on div "Dashboard Basic Setup Websites 1 Origins 1 Manage Shipping Carriers 0 Shipping …" at bounding box center [106, 386] width 212 height 772
click at [67, 368] on span "Test Your Rates" at bounding box center [84, 370] width 78 height 14
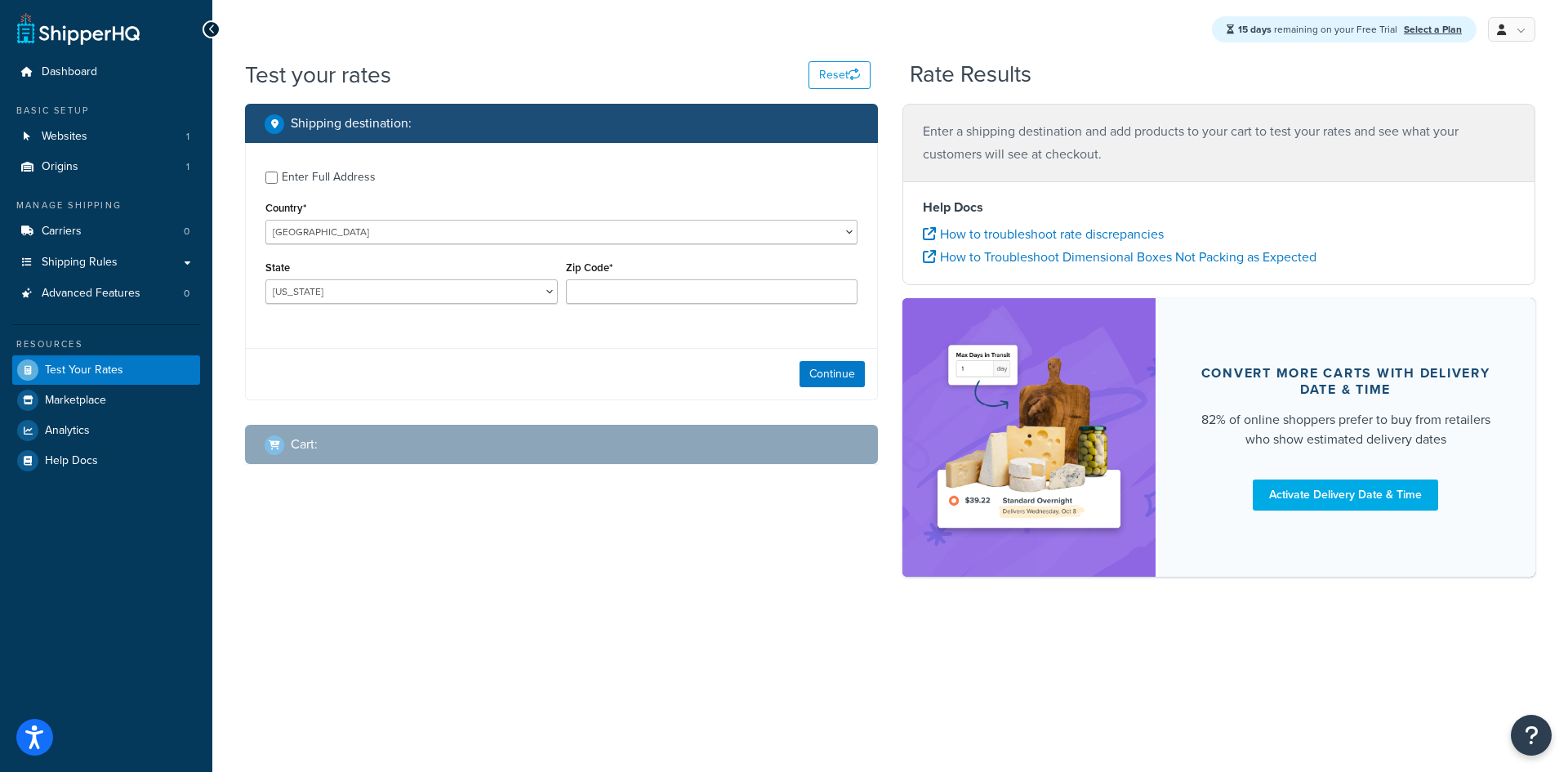
click at [348, 185] on div "Enter Full Address" at bounding box center [329, 177] width 94 height 23
click at [278, 184] on input "Enter Full Address" at bounding box center [271, 177] width 13 height 13
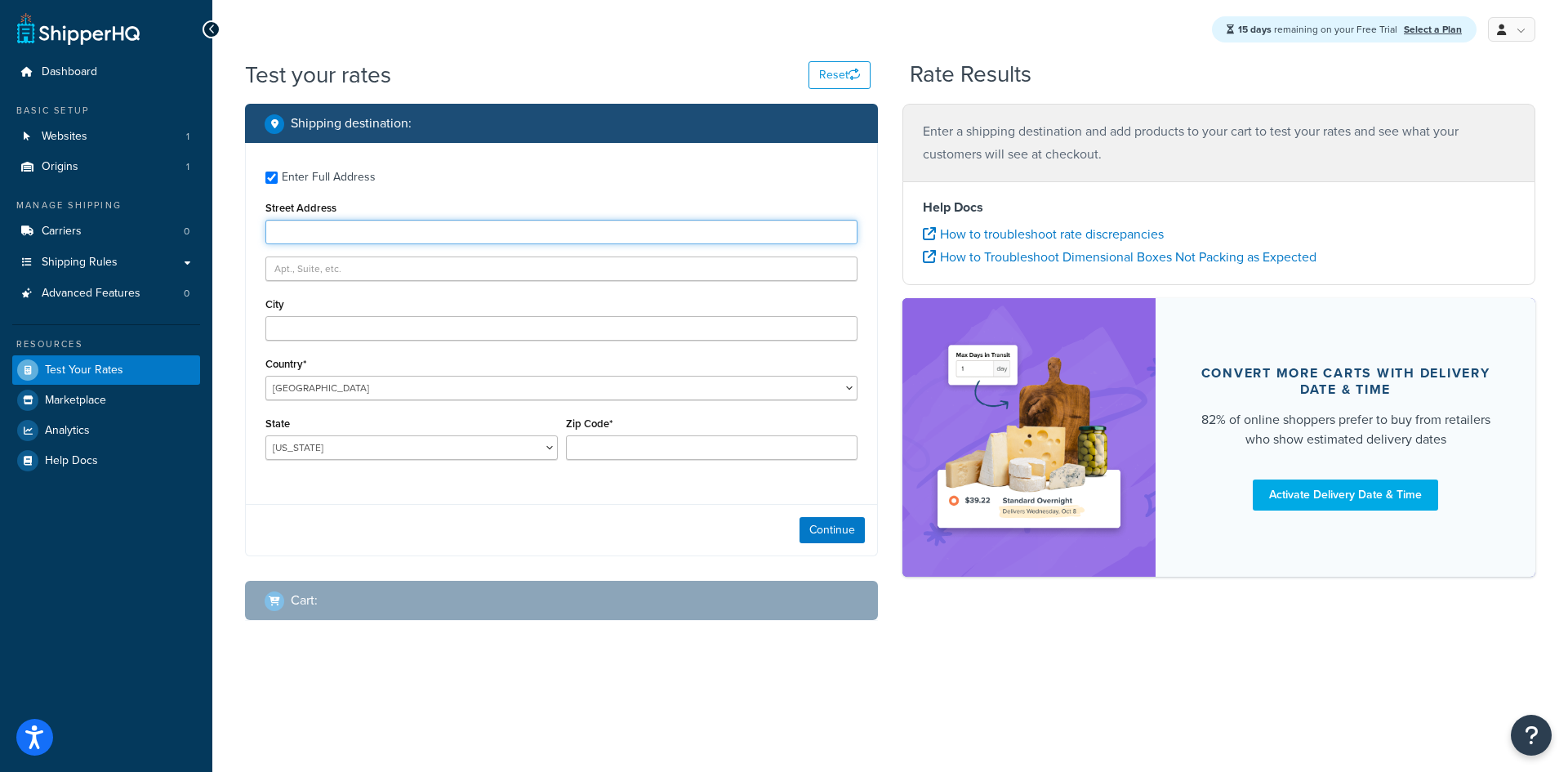
click at [358, 235] on input "Street Address" at bounding box center [562, 232] width 593 height 24
click at [332, 180] on div "Enter Full Address" at bounding box center [329, 177] width 94 height 23
click at [278, 180] on input "Enter Full Address" at bounding box center [271, 177] width 13 height 13
checkbox input "false"
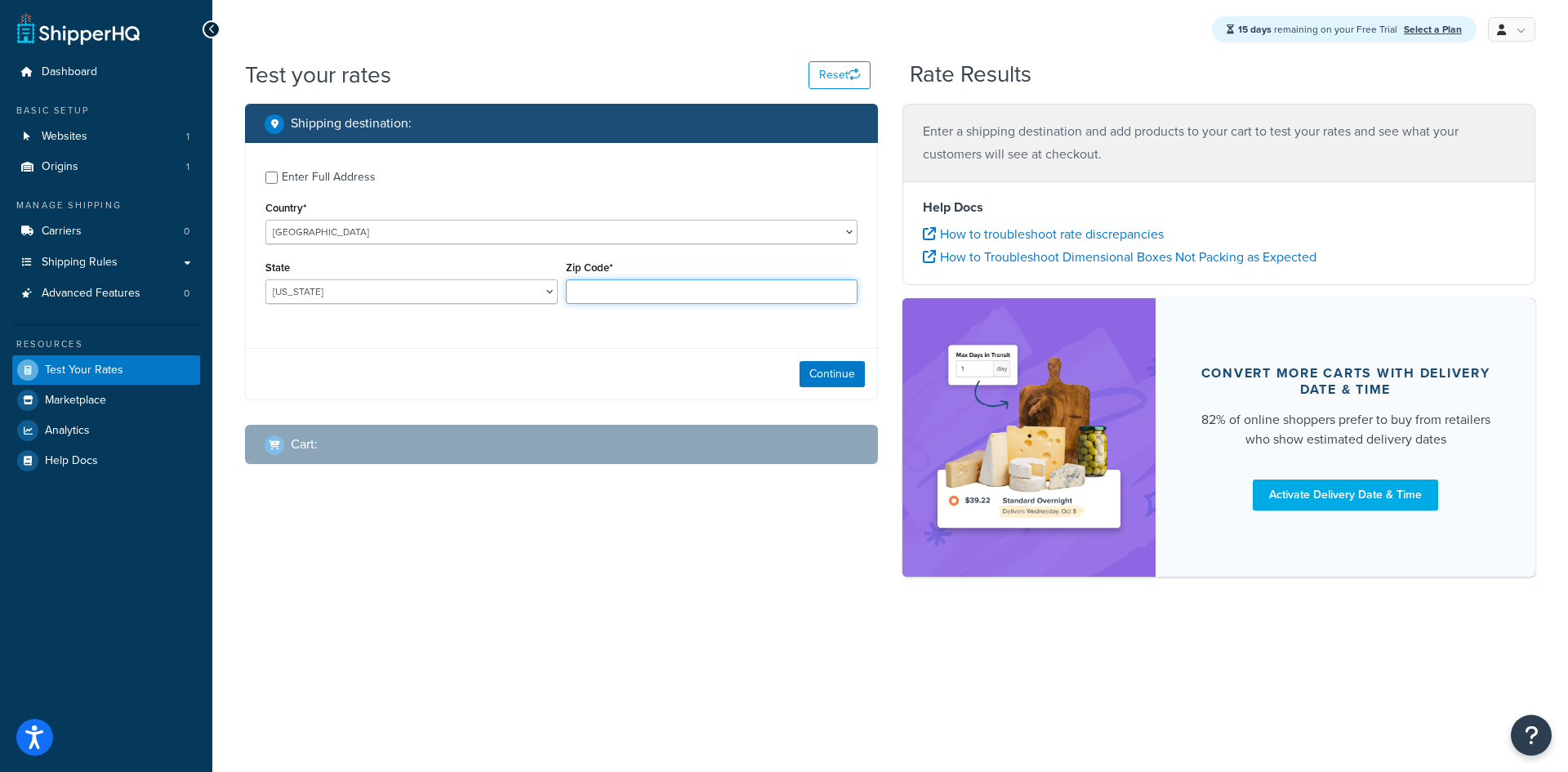
click at [681, 293] on input "Zip Code*" at bounding box center [712, 291] width 292 height 24
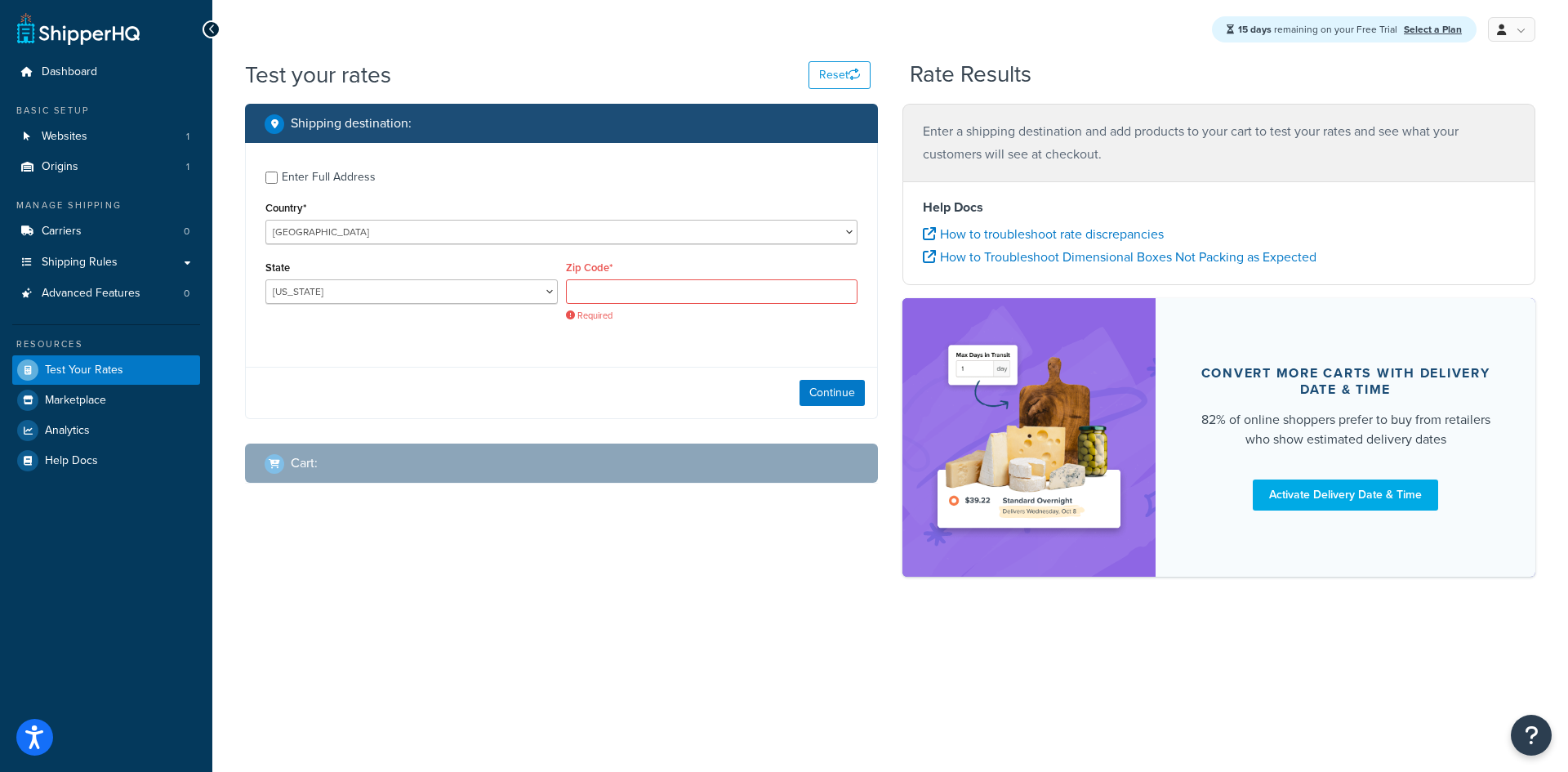
click at [386, 336] on div "Enter Full Address Country* United States United Kingdom Afghanistan Åland Isla…" at bounding box center [562, 248] width 631 height 211
click at [390, 295] on select "Alabama Alaska American Samoa Arizona Arkansas Armed Forces Americas Armed Forc…" at bounding box center [411, 291] width 292 height 24
select select "OK"
click at [265, 280] on select "Alabama Alaska American Samoa Arizona Arkansas Armed Forces Americas Armed Forc…" at bounding box center [411, 291] width 292 height 24
click at [619, 292] on input "Zip Code*" at bounding box center [712, 291] width 292 height 24
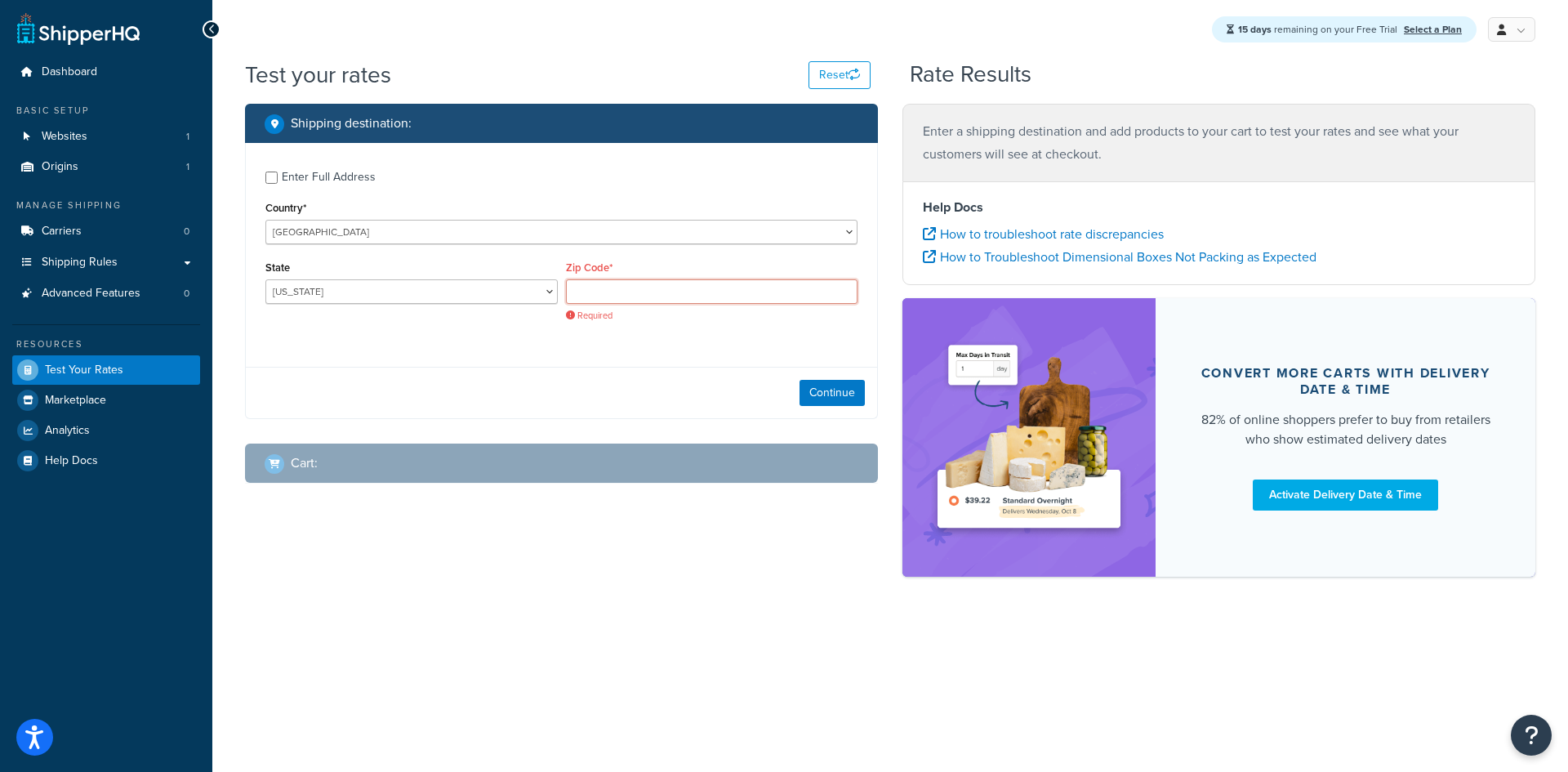
paste input "73127"
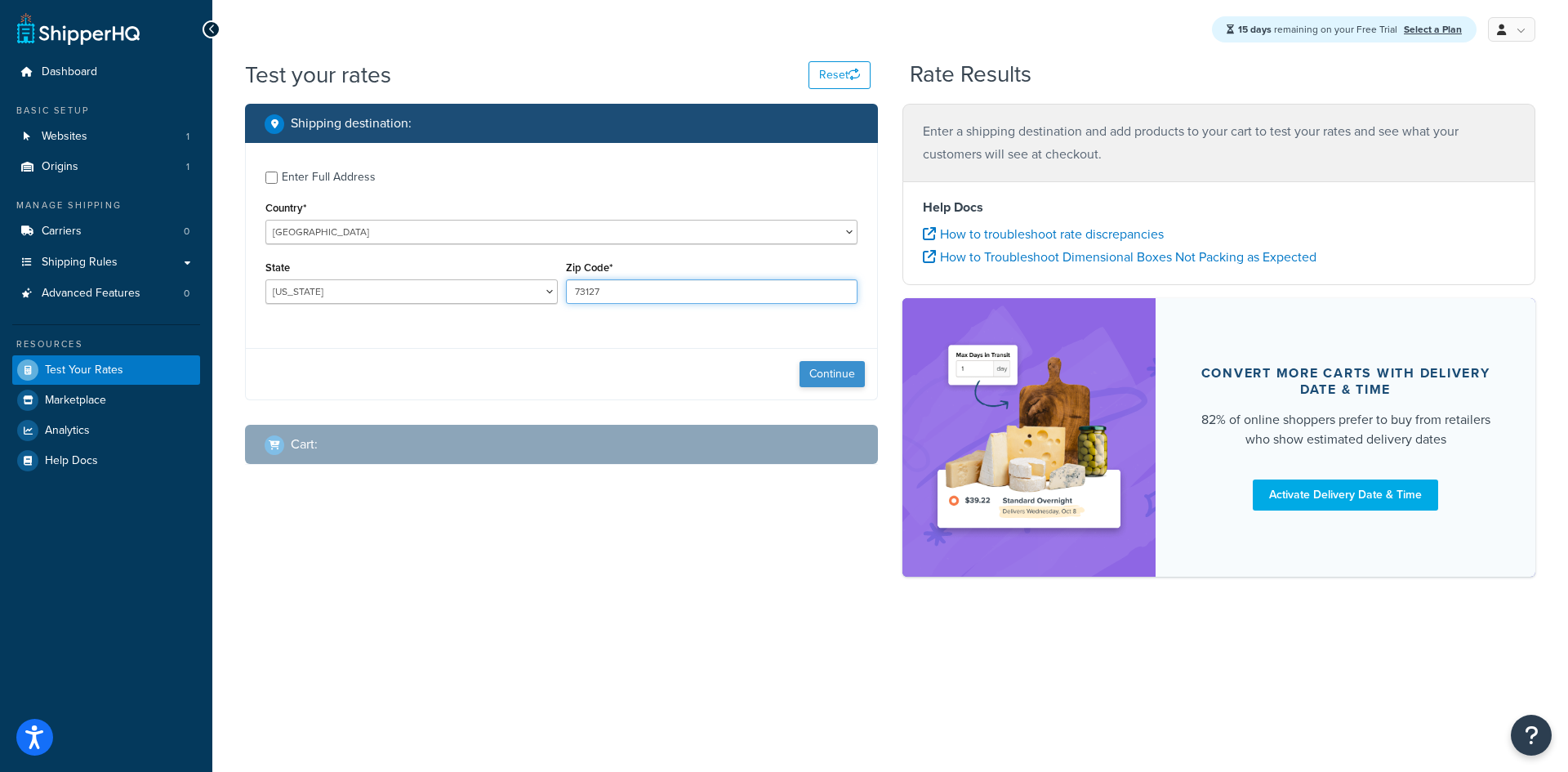
type input "73127"
click at [845, 373] on button "Continue" at bounding box center [833, 373] width 65 height 26
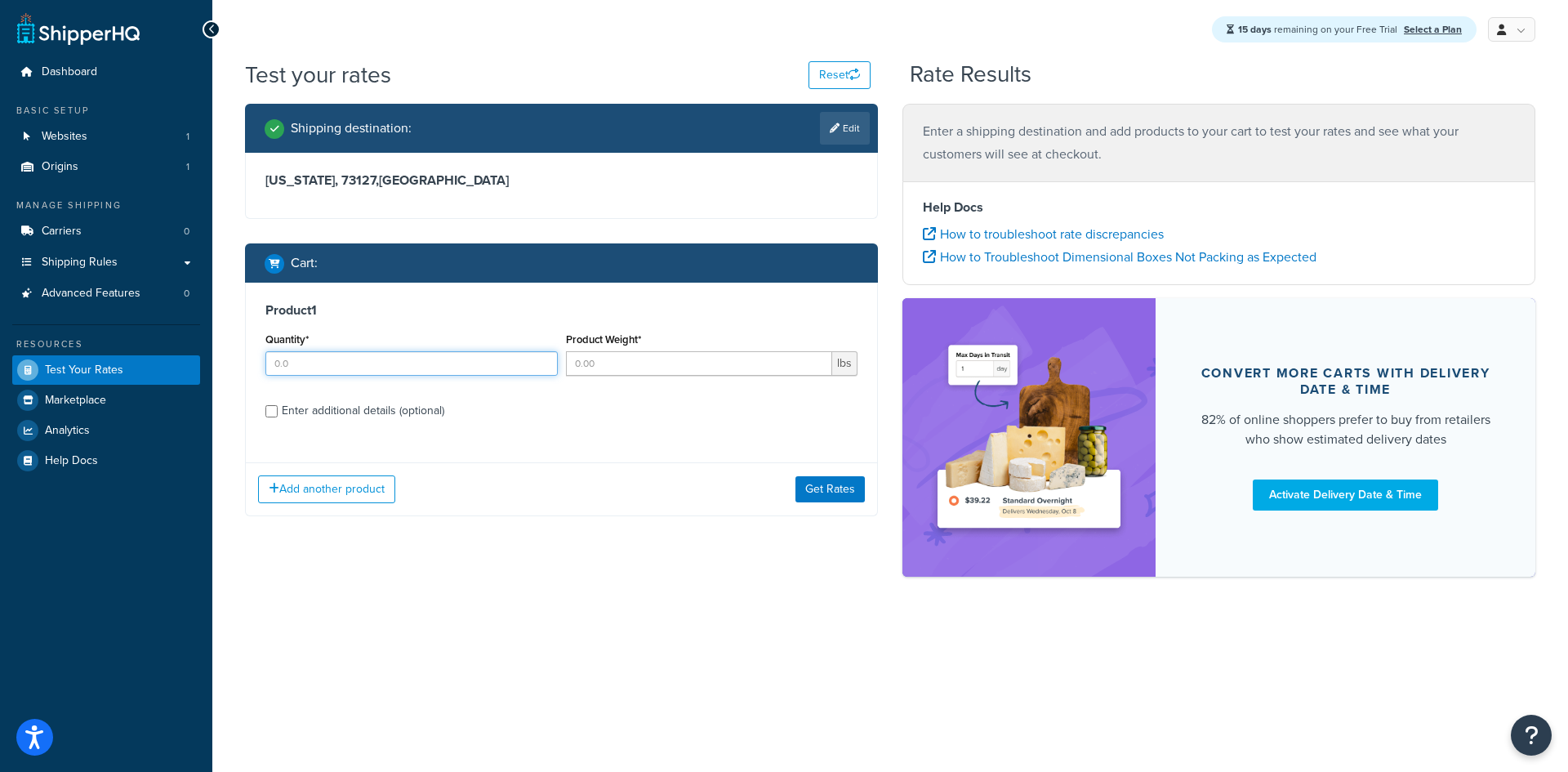
click at [392, 373] on input "Quantity*" at bounding box center [411, 363] width 292 height 24
type input "1"
click at [605, 366] on input "Product Weight*" at bounding box center [699, 363] width 267 height 24
type input "123"
click at [809, 494] on button "Get Rates" at bounding box center [830, 488] width 70 height 26
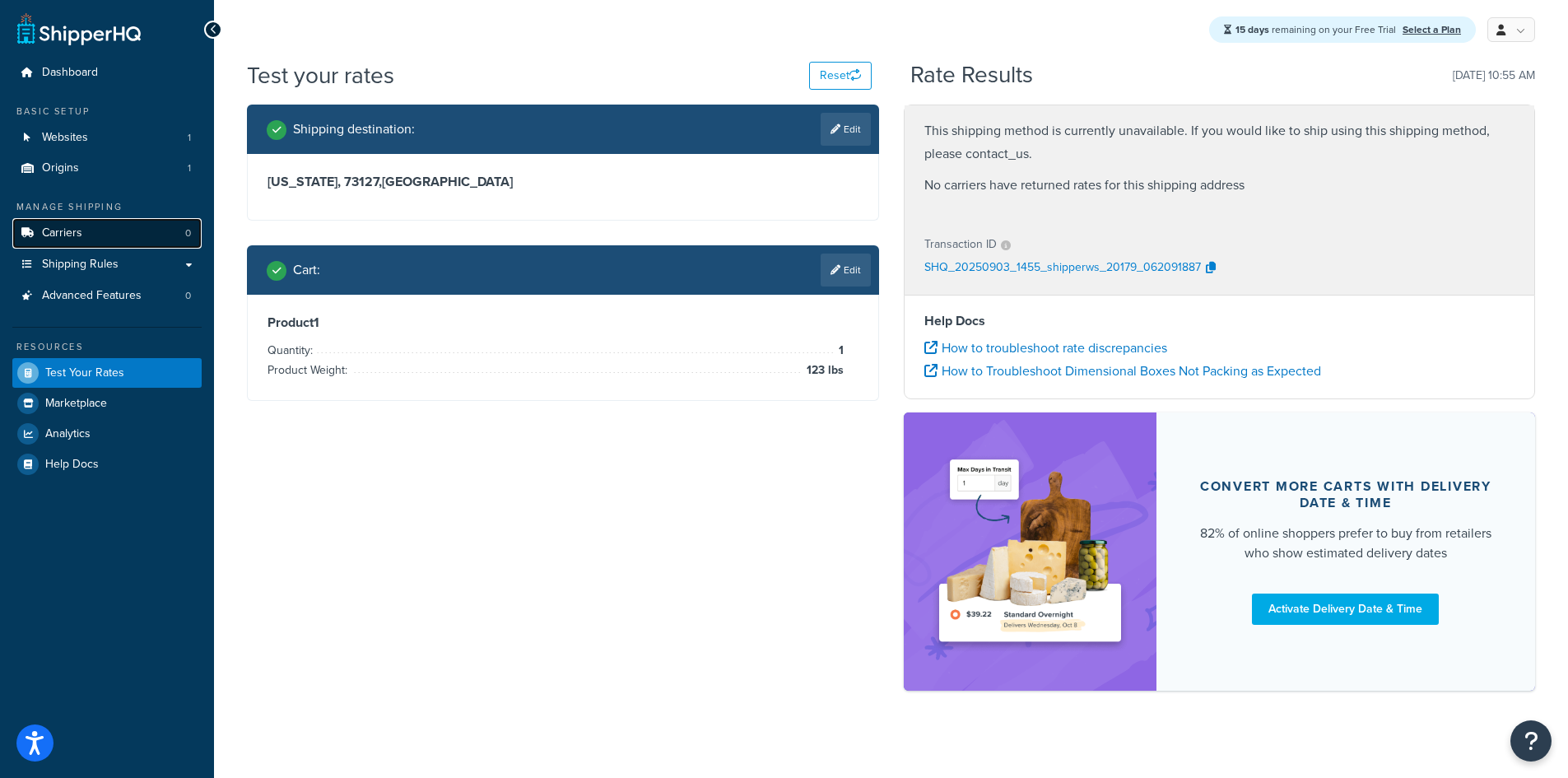
click at [66, 242] on link "Carriers 0" at bounding box center [107, 233] width 189 height 30
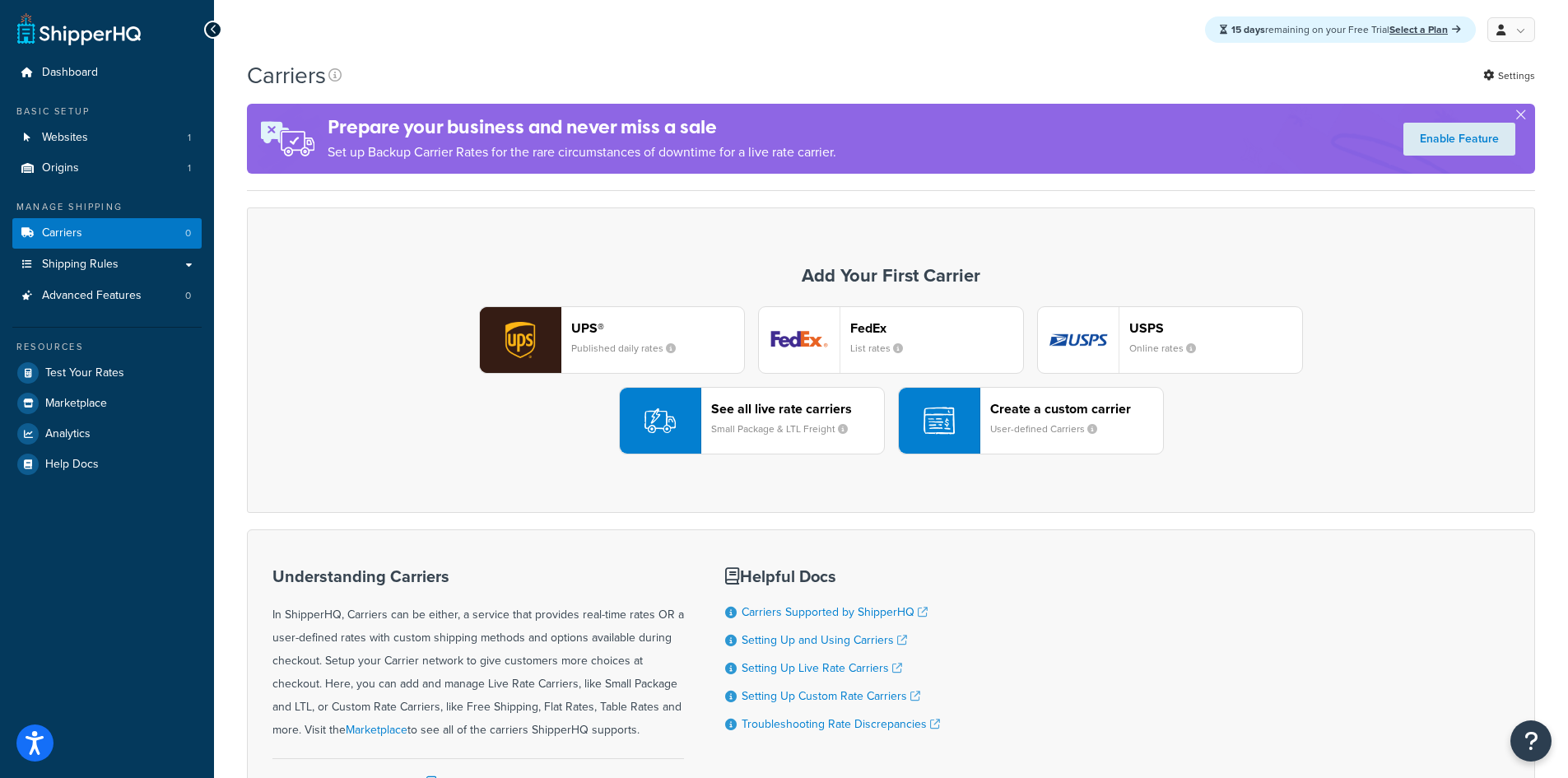
click at [699, 345] on div "UPS® Published daily rates" at bounding box center [657, 340] width 173 height 40
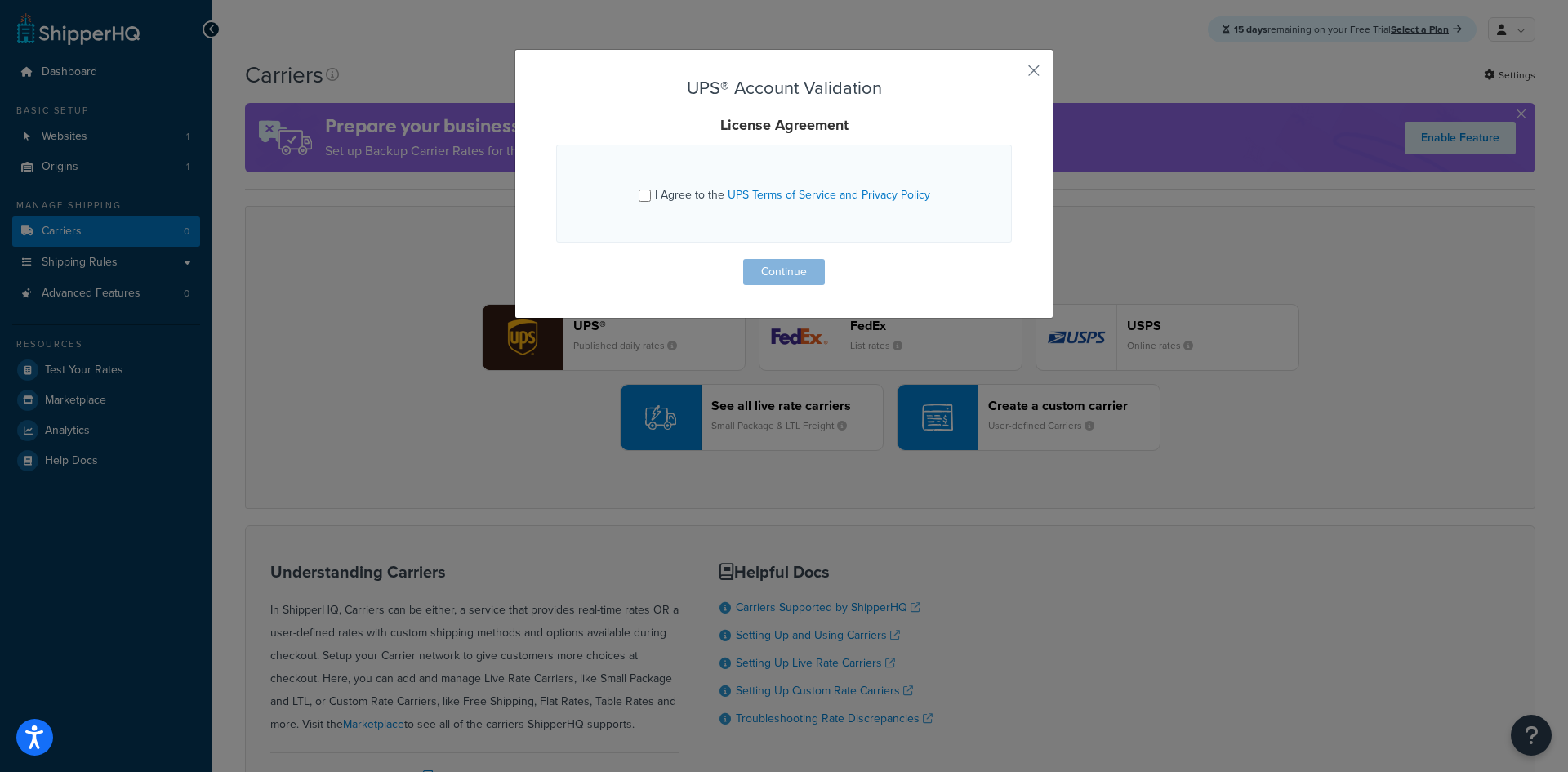
click at [656, 196] on span "I Agree to the UPS Terms of Service and Privacy Policy" at bounding box center [792, 195] width 275 height 17
click at [651, 196] on input "I Agree to the UPS Terms of Service and Privacy Policy" at bounding box center [645, 196] width 13 height 13
checkbox input "true"
click at [785, 288] on div "UPS® Account Validation License Agreement I Agree to the UPS Terms of Service a…" at bounding box center [784, 183] width 539 height 269
click at [792, 277] on button "Continue" at bounding box center [784, 271] width 81 height 26
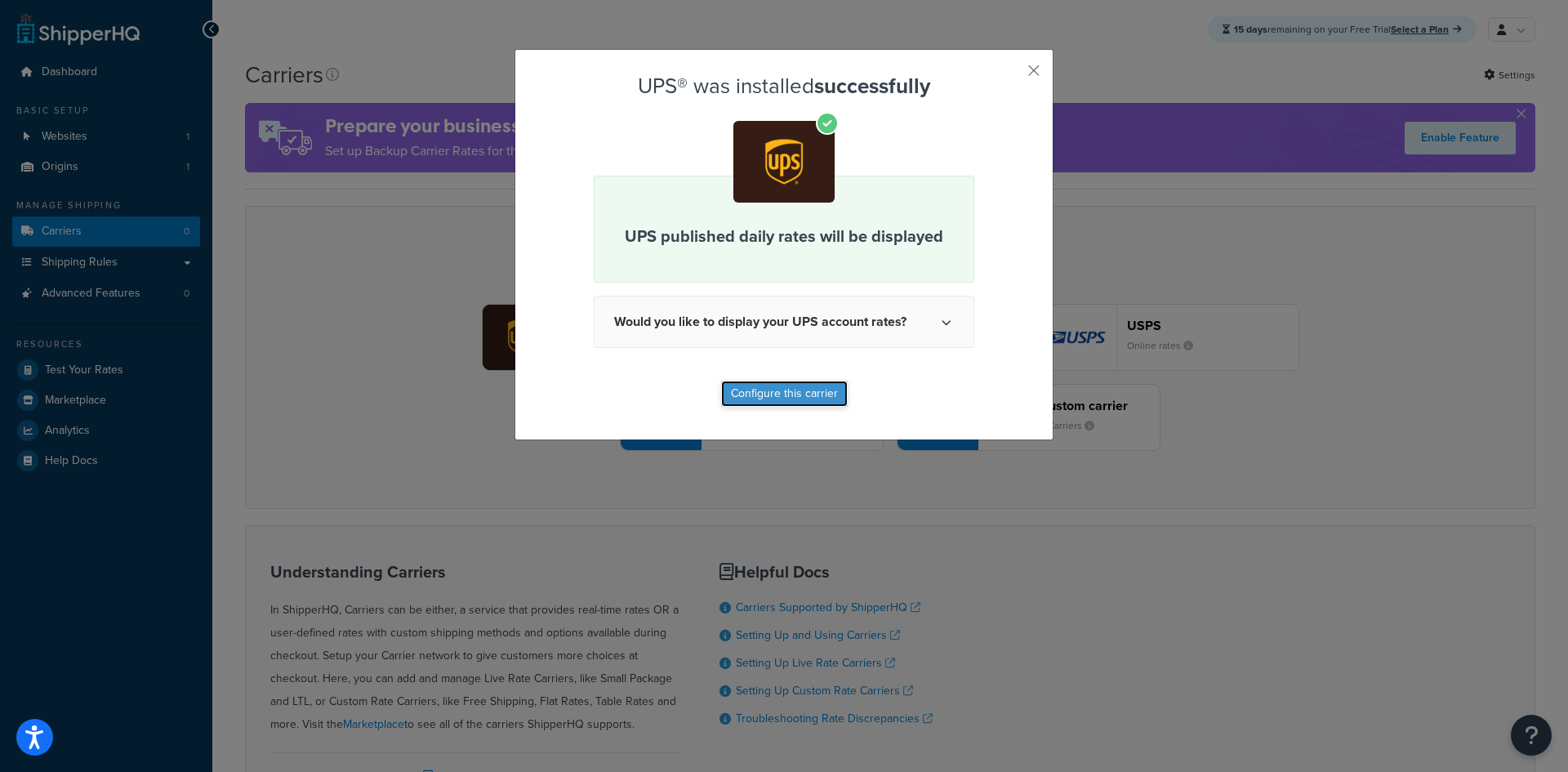
click at [798, 399] on button "Configure this carrier" at bounding box center [784, 394] width 127 height 26
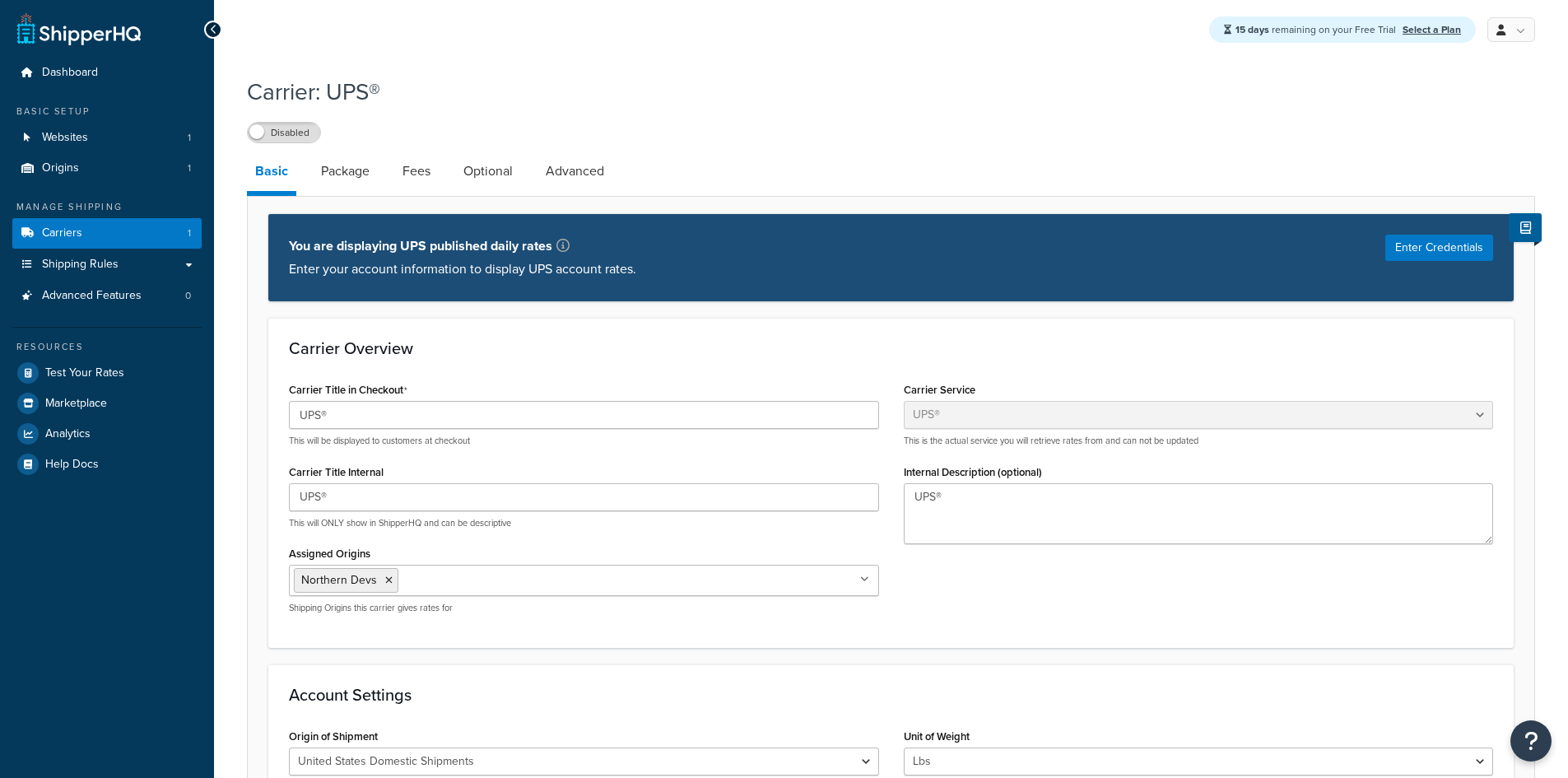
select select "ups"
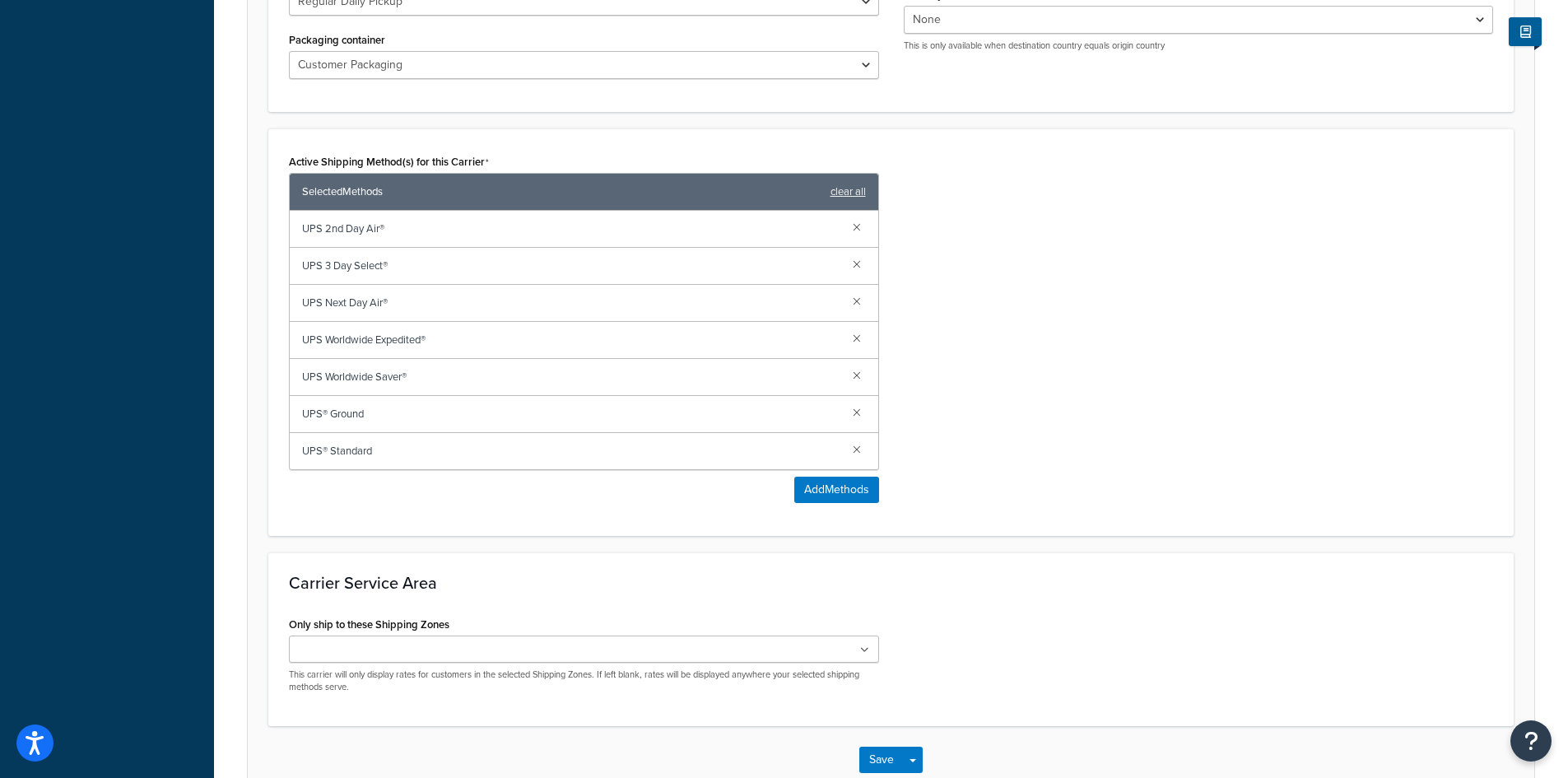
scroll to position [924, 0]
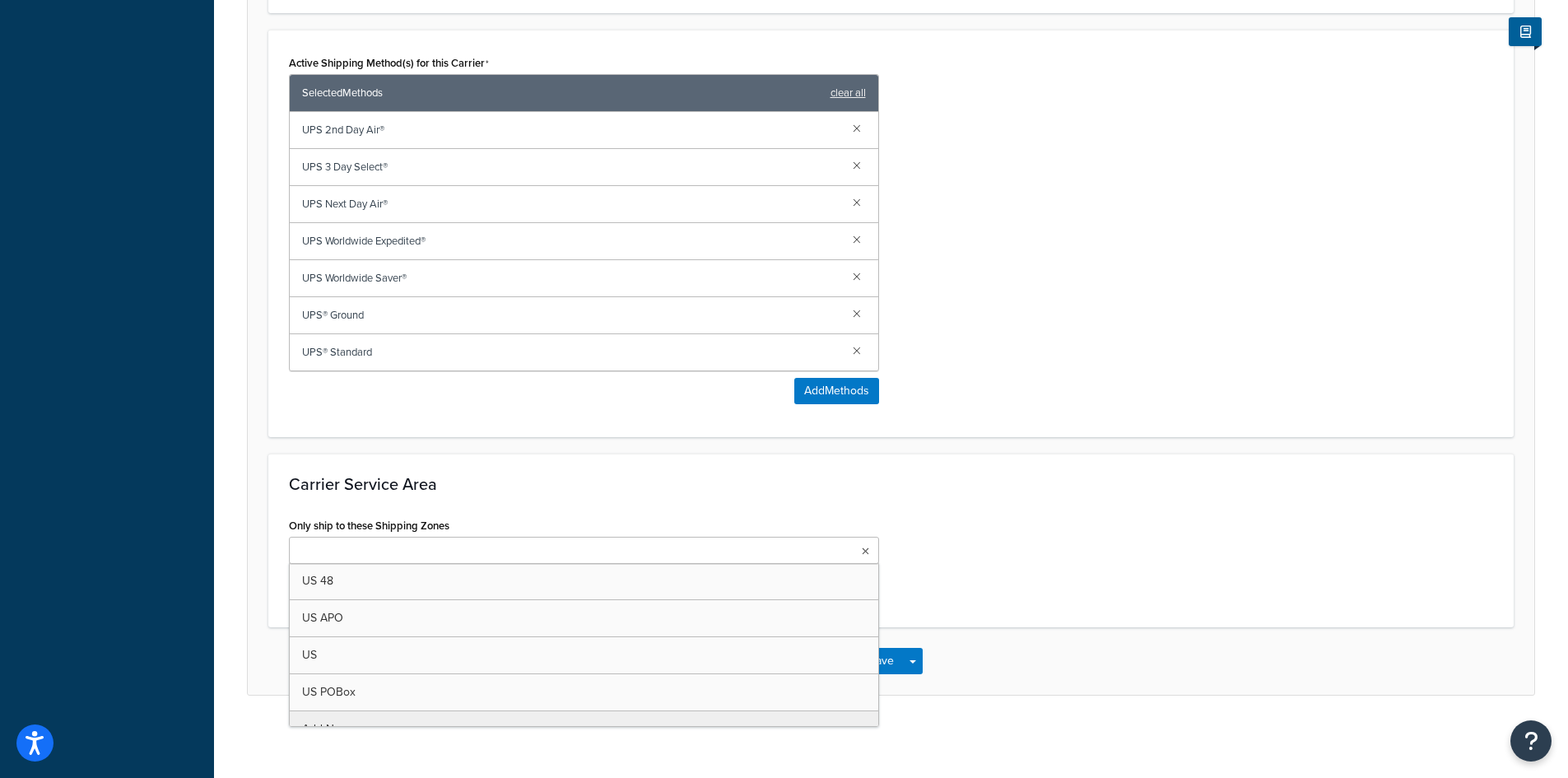
click at [546, 545] on ul at bounding box center [584, 551] width 590 height 27
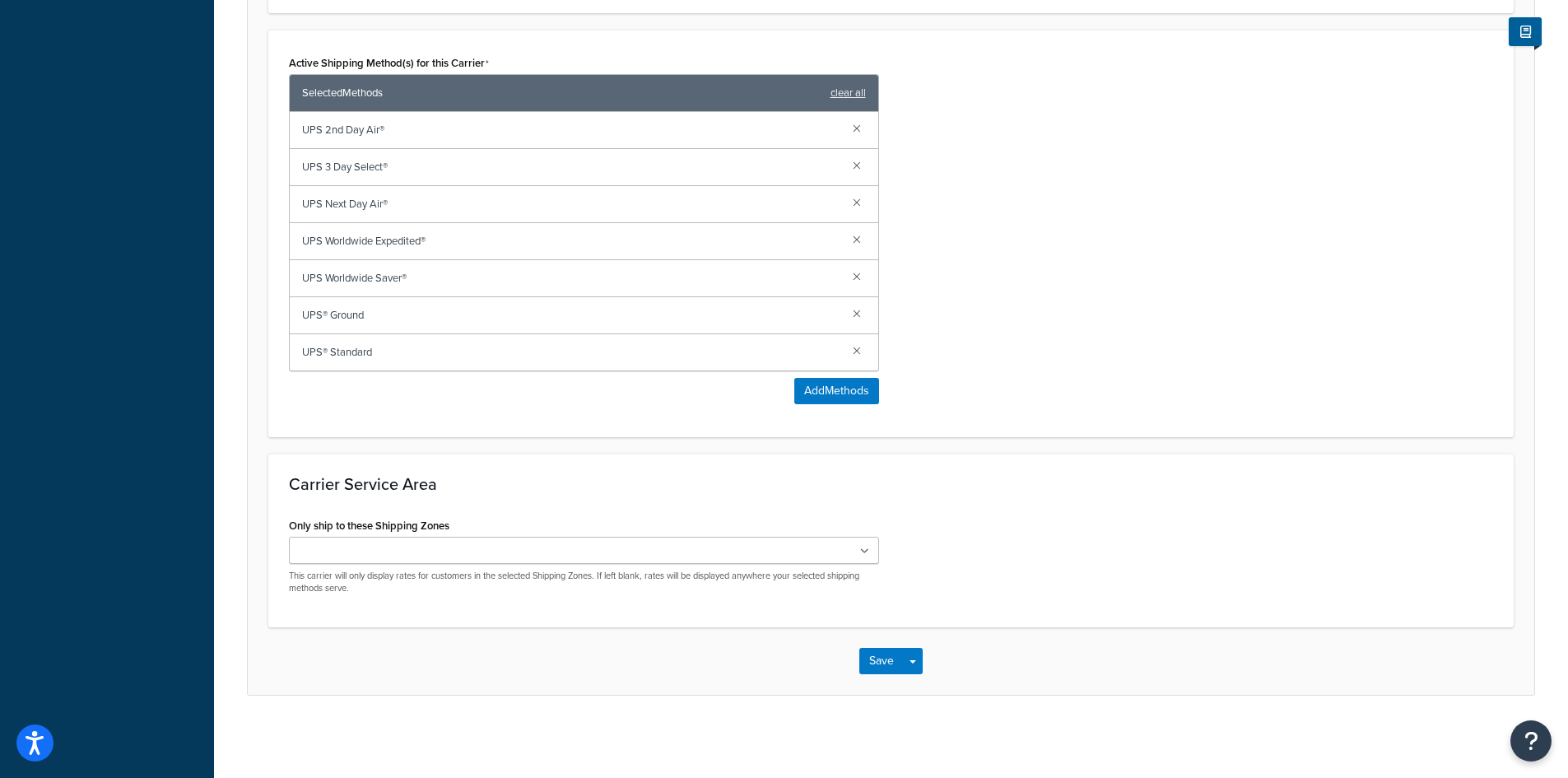
click at [450, 453] on div "Carrier Service Area Only ship to these Shipping Zones US 48 US APO [GEOGRAPHIC…" at bounding box center [891, 540] width 1245 height 174
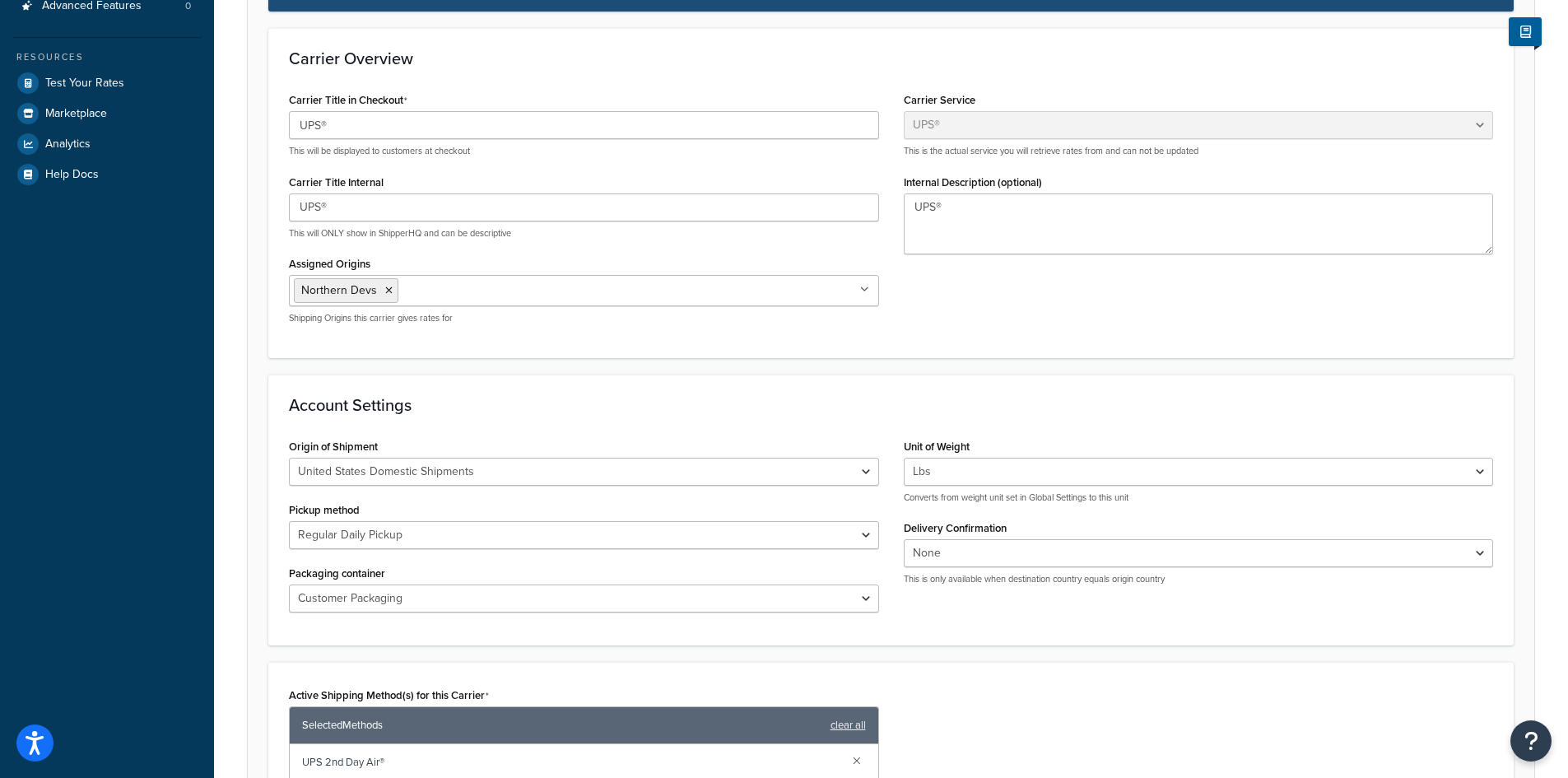
scroll to position [101, 0]
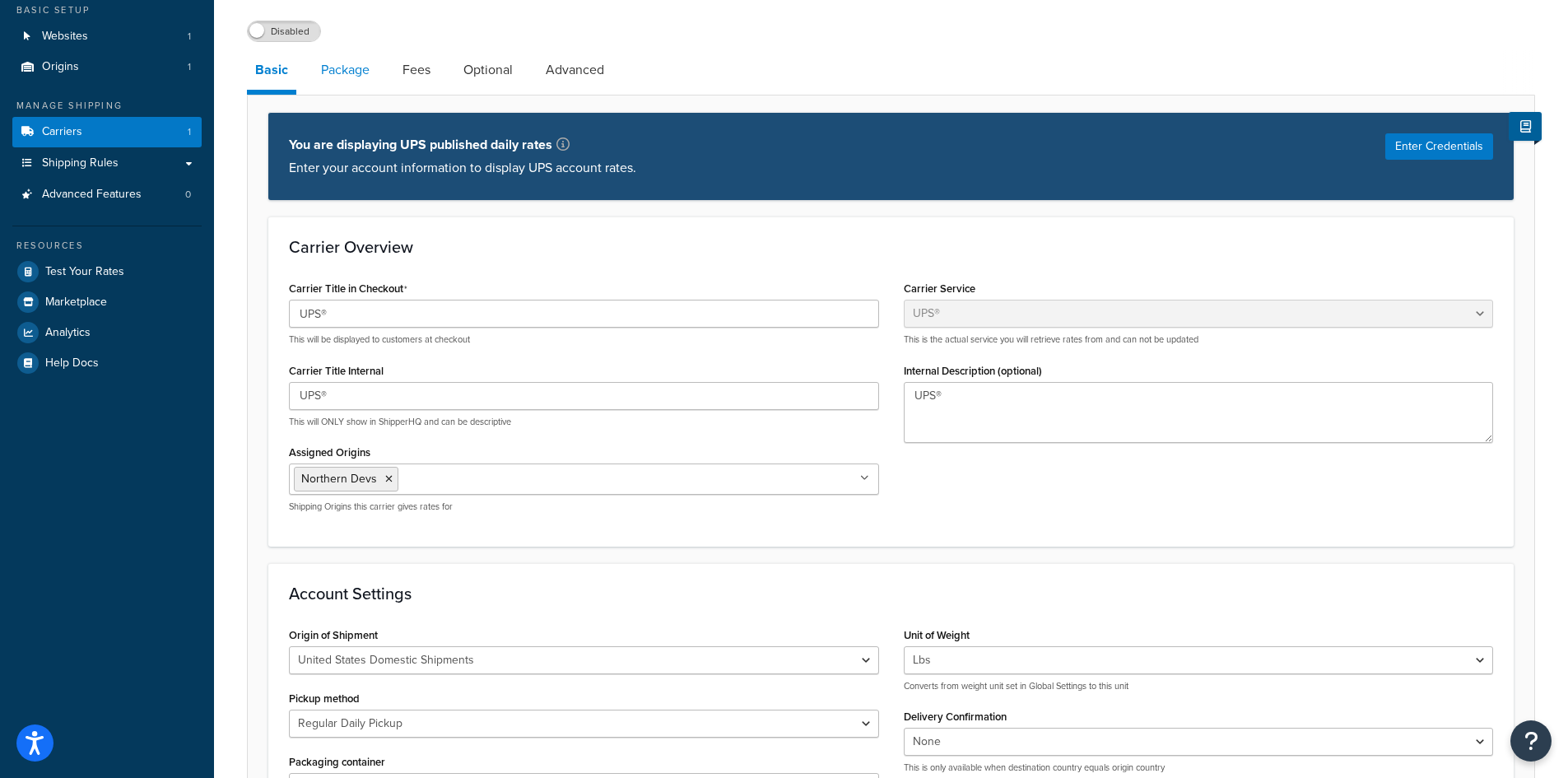
click at [349, 77] on link "Package" at bounding box center [345, 69] width 65 height 40
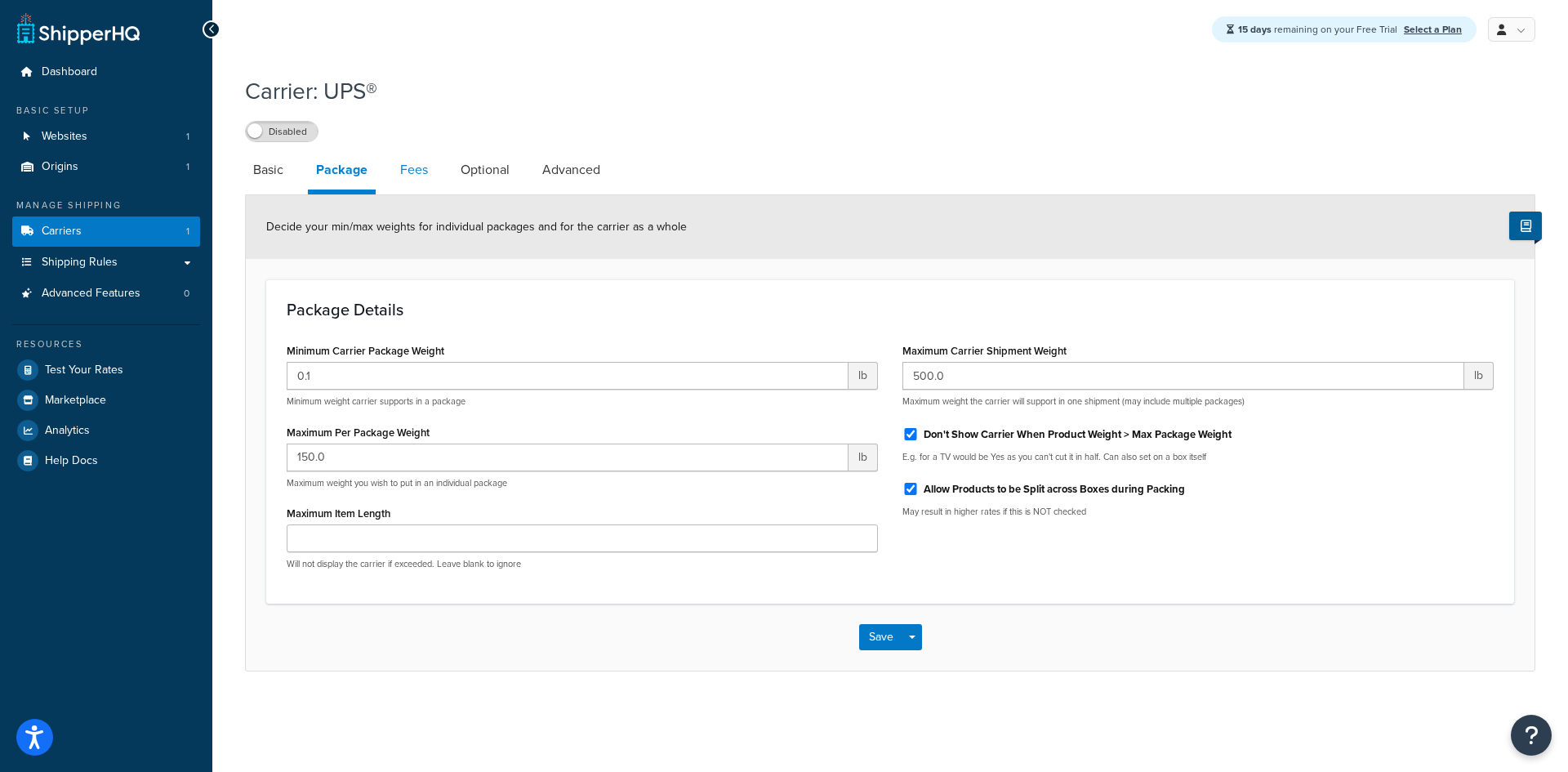
click at [419, 180] on link "Fees" at bounding box center [414, 170] width 44 height 39
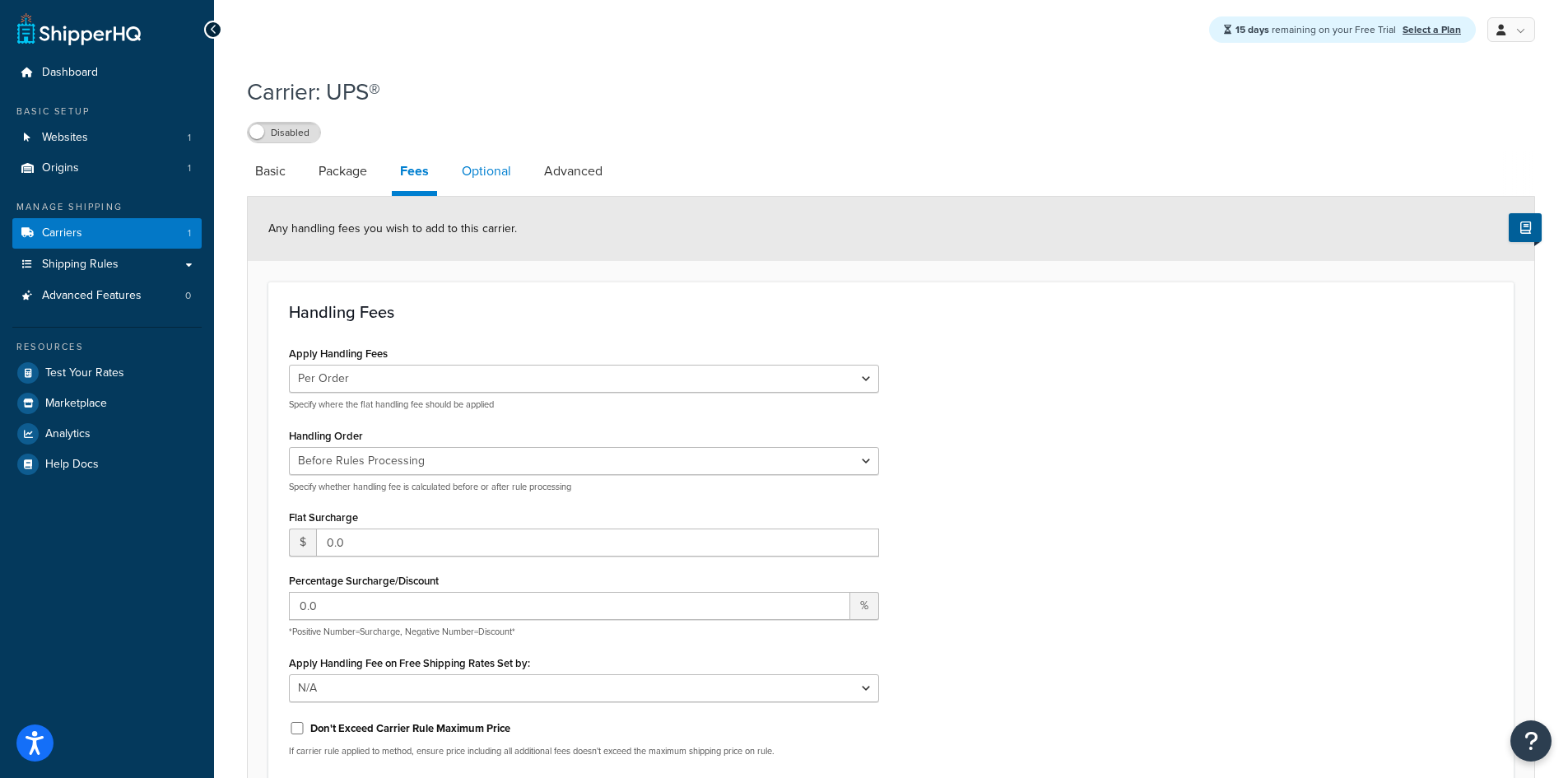
click at [491, 179] on link "Optional" at bounding box center [486, 171] width 66 height 40
select select "business"
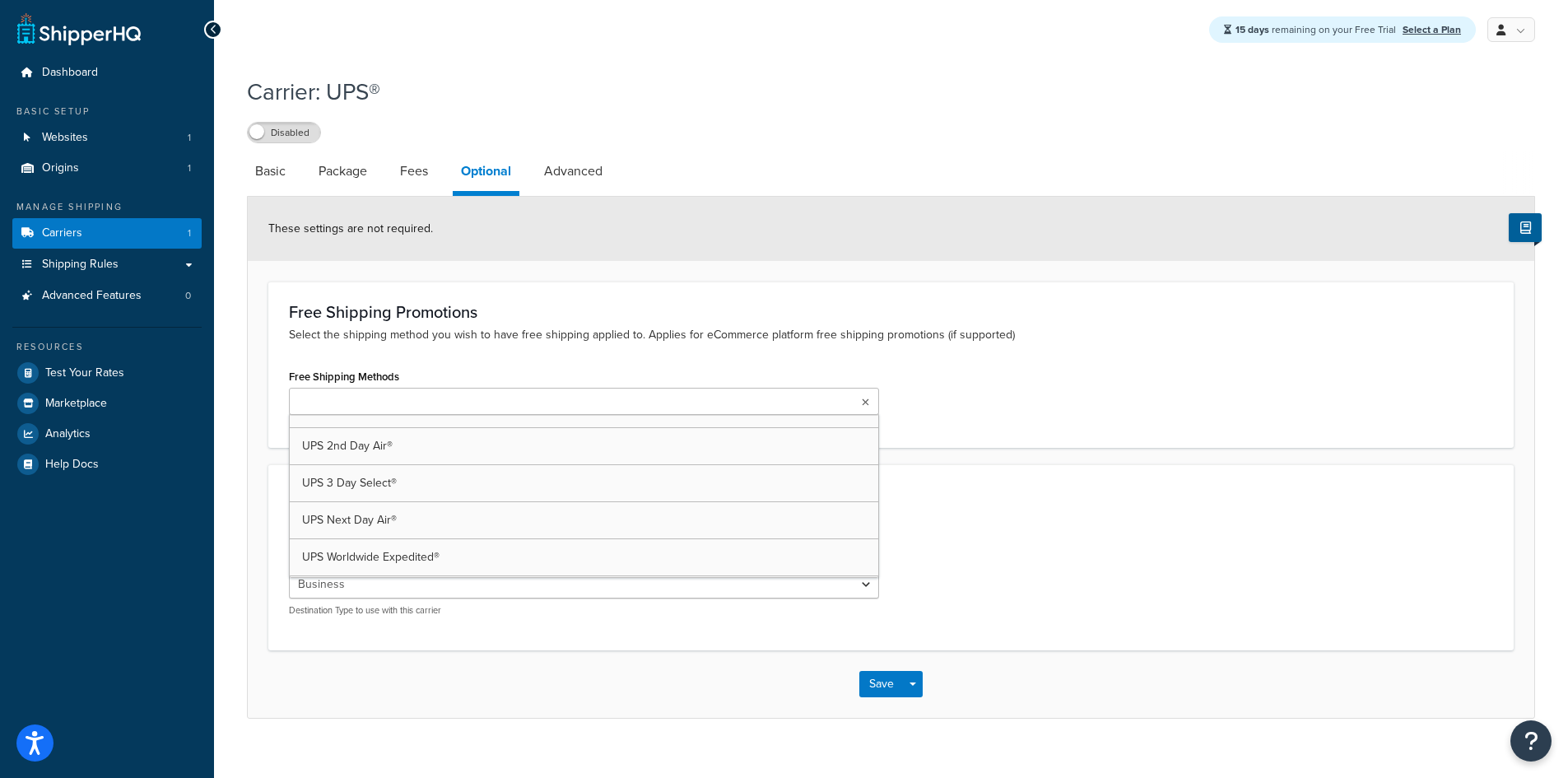
click at [493, 413] on ul at bounding box center [584, 401] width 590 height 27
click at [496, 359] on div "Free Shipping Promotions Select the shipping method you wish to have free shipp…" at bounding box center [891, 364] width 1245 height 167
click at [580, 167] on link "Advanced" at bounding box center [573, 171] width 75 height 40
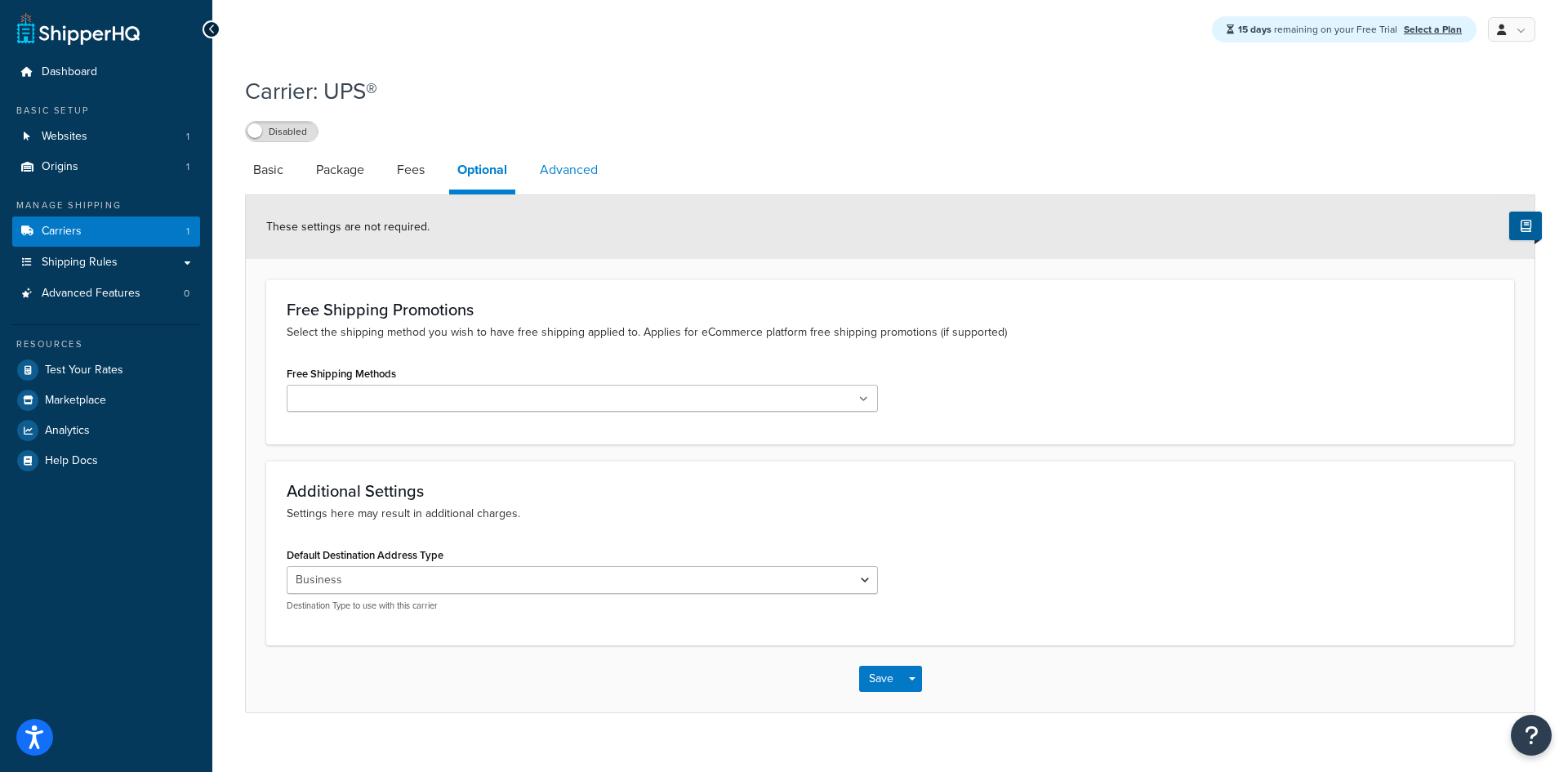
select select "false"
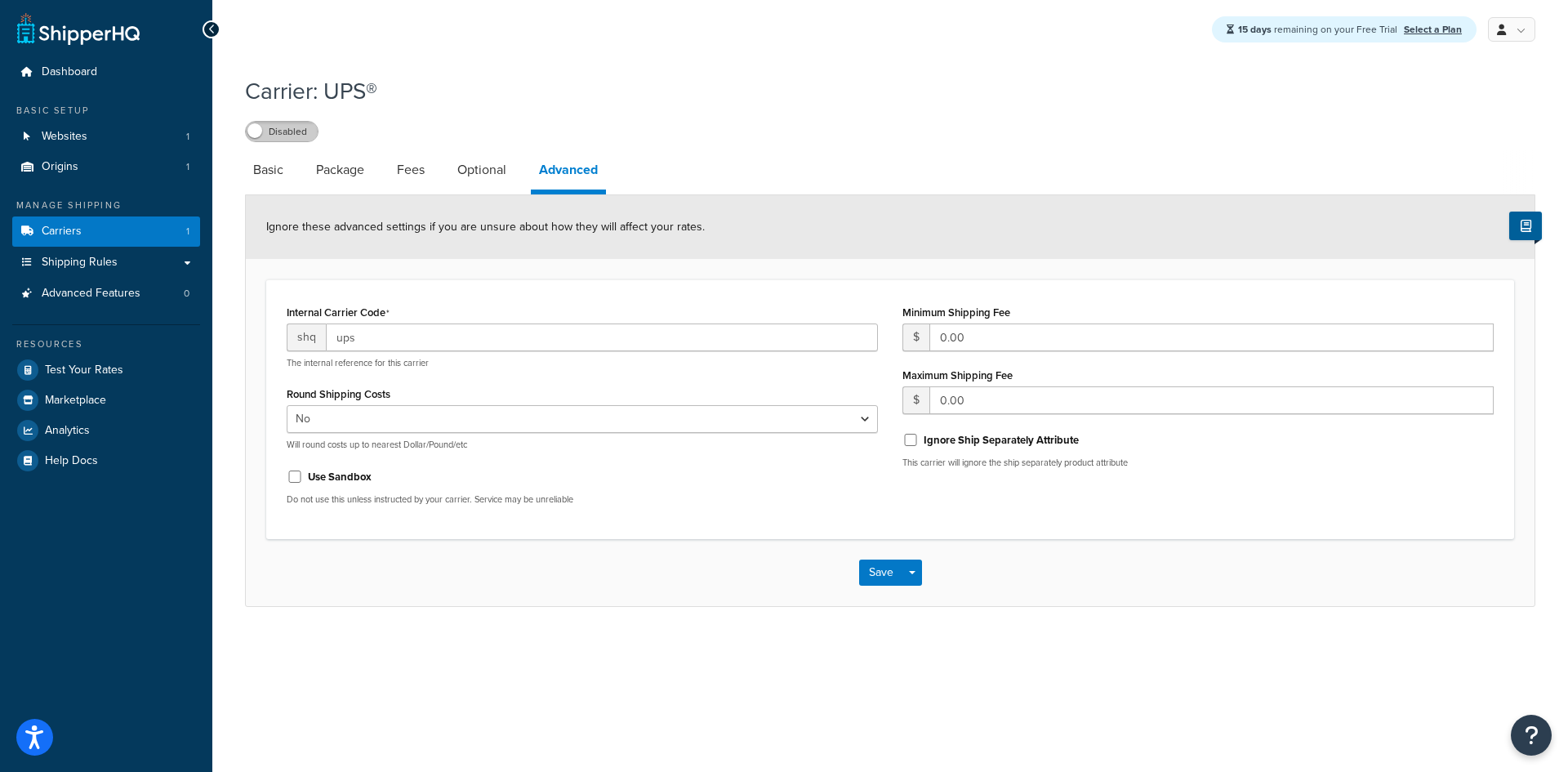
drag, startPoint x: 281, startPoint y: 108, endPoint x: 288, endPoint y: 131, distance: 24.0
click at [283, 113] on div "Carrier: UPS® Disabled" at bounding box center [891, 105] width 1291 height 76
click at [288, 131] on label "Disabled" at bounding box center [282, 131] width 72 height 19
click at [457, 128] on div "Enabled" at bounding box center [891, 130] width 1291 height 23
click at [277, 170] on link "Basic" at bounding box center [268, 170] width 46 height 39
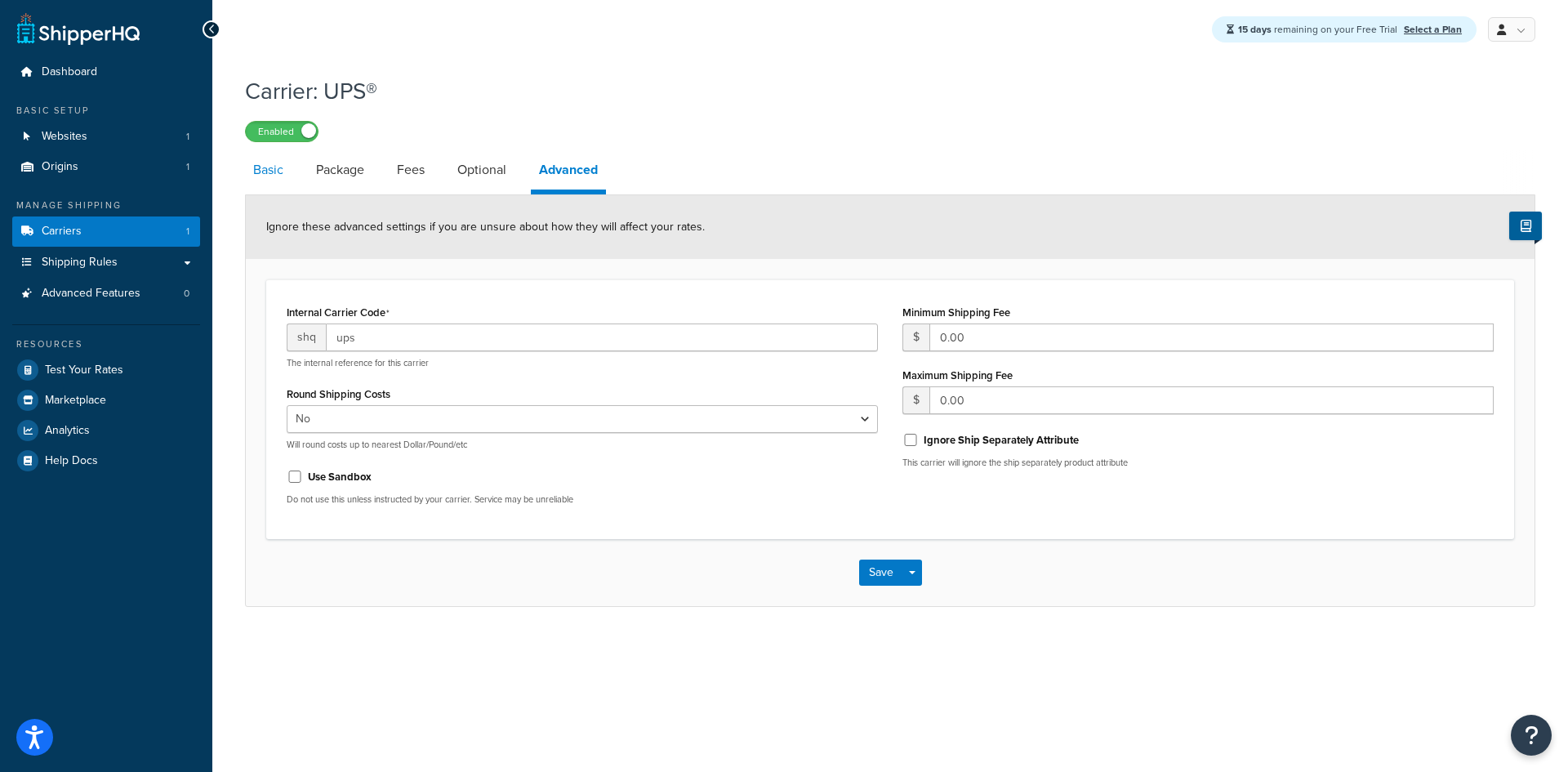
select select "ups"
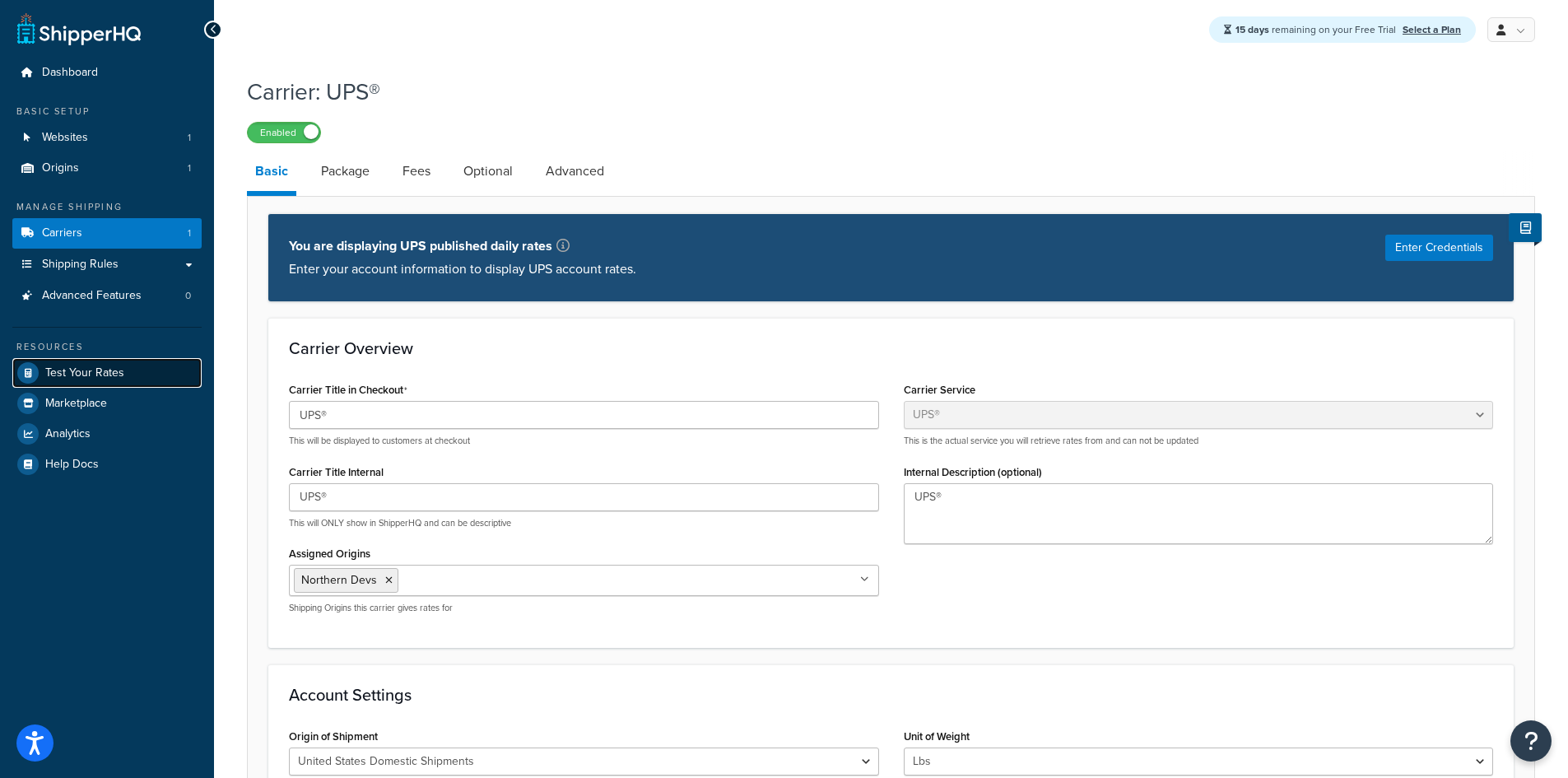
click at [106, 381] on link "Test Your Rates" at bounding box center [107, 372] width 189 height 30
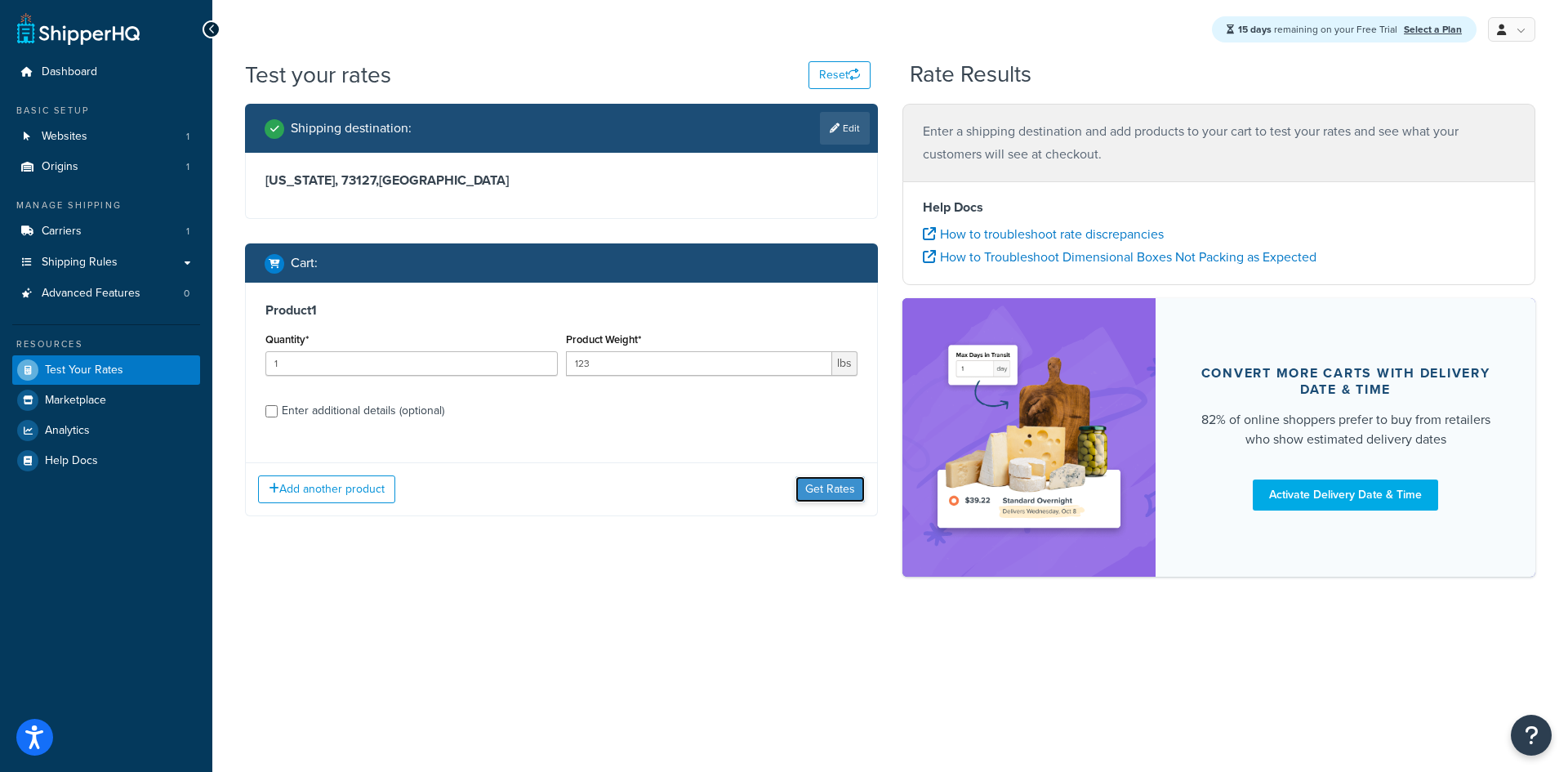
click at [808, 486] on button "Get Rates" at bounding box center [830, 488] width 70 height 26
